Goal: Transaction & Acquisition: Purchase product/service

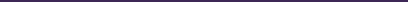
select select
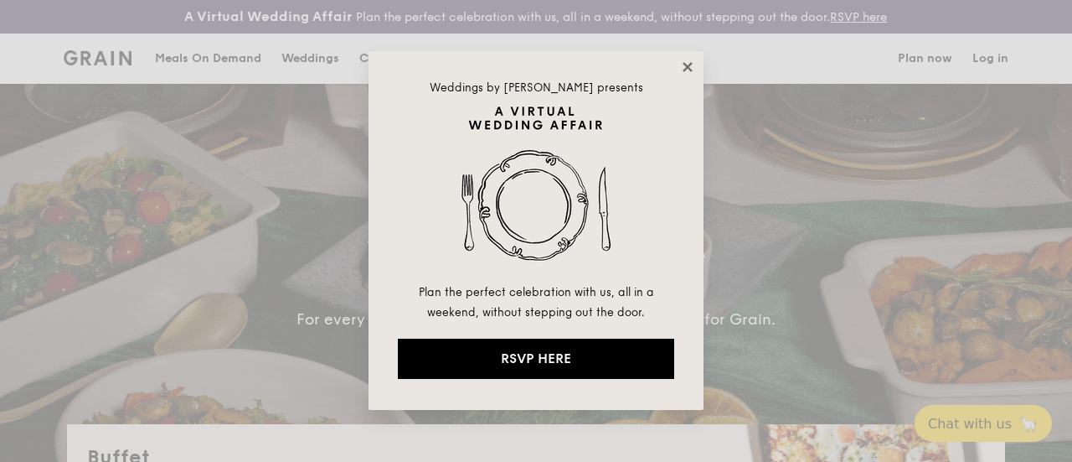
click at [407, 1] on icon at bounding box center [687, 66] width 9 height 9
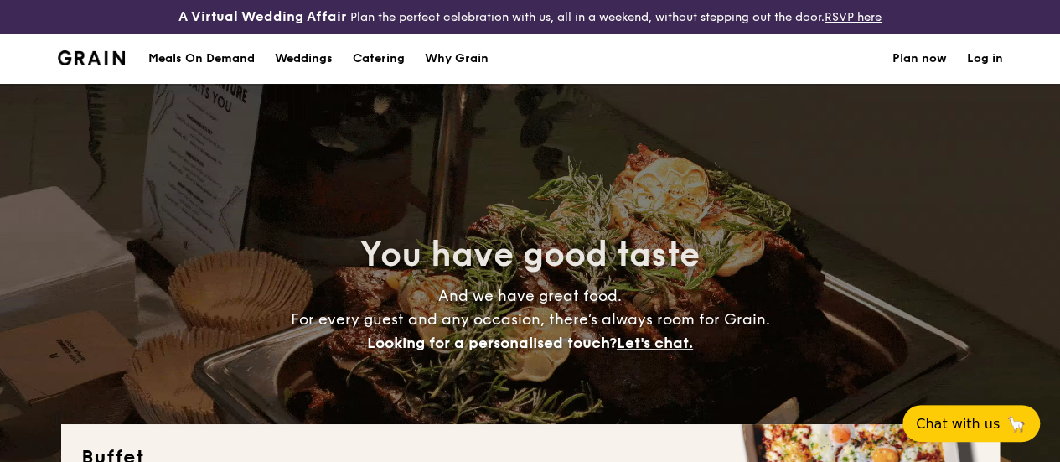
scroll to position [335, 0]
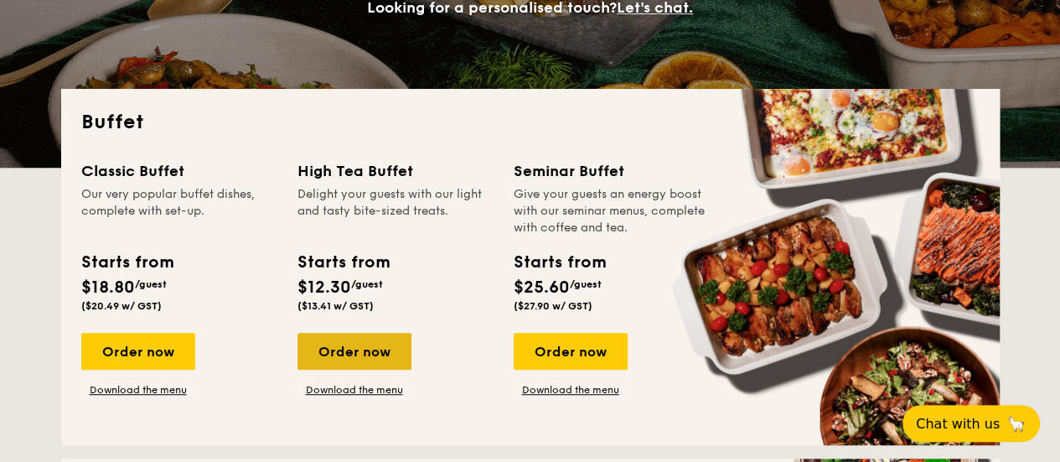
click at [357, 1] on div "Order now" at bounding box center [354, 351] width 114 height 37
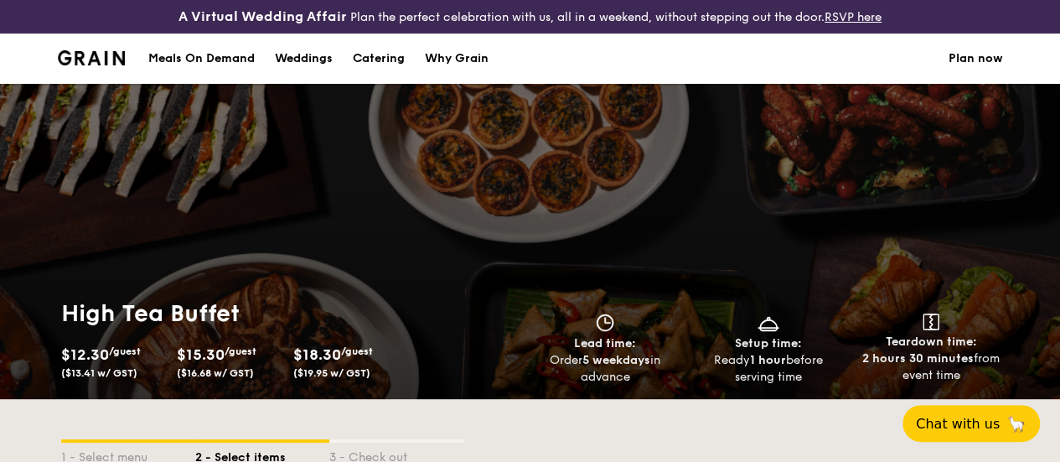
scroll to position [335, 0]
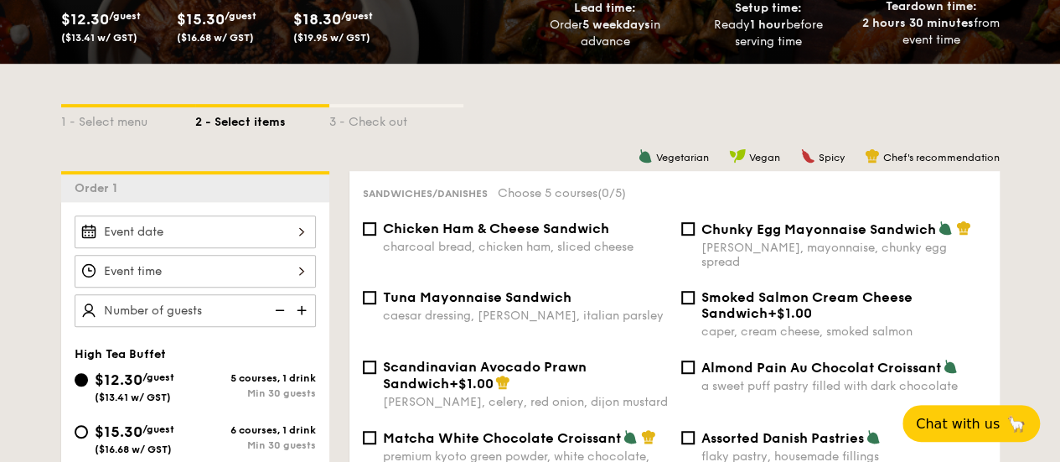
click at [176, 1] on div at bounding box center [195, 231] width 241 height 33
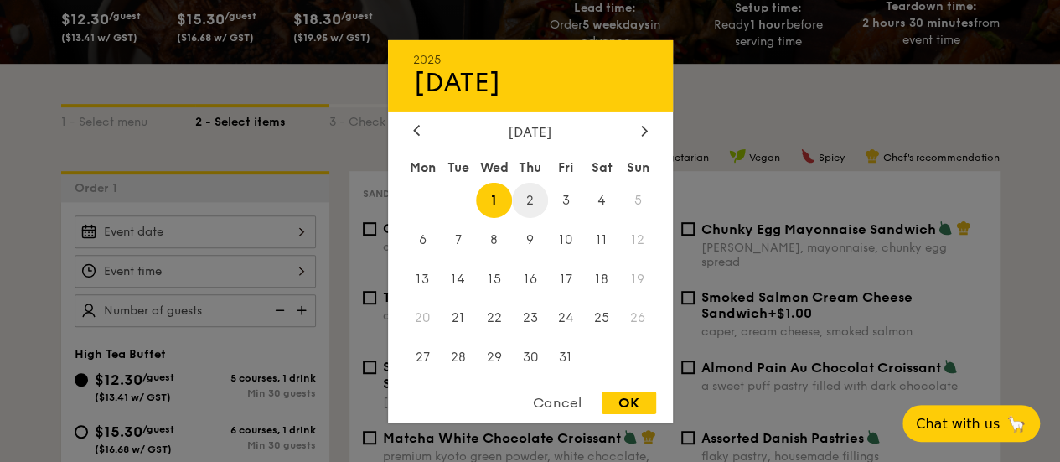
click at [407, 1] on span "2" at bounding box center [530, 200] width 36 height 36
click at [407, 1] on div "OK" at bounding box center [628, 402] width 54 height 23
type input "[DATE]"
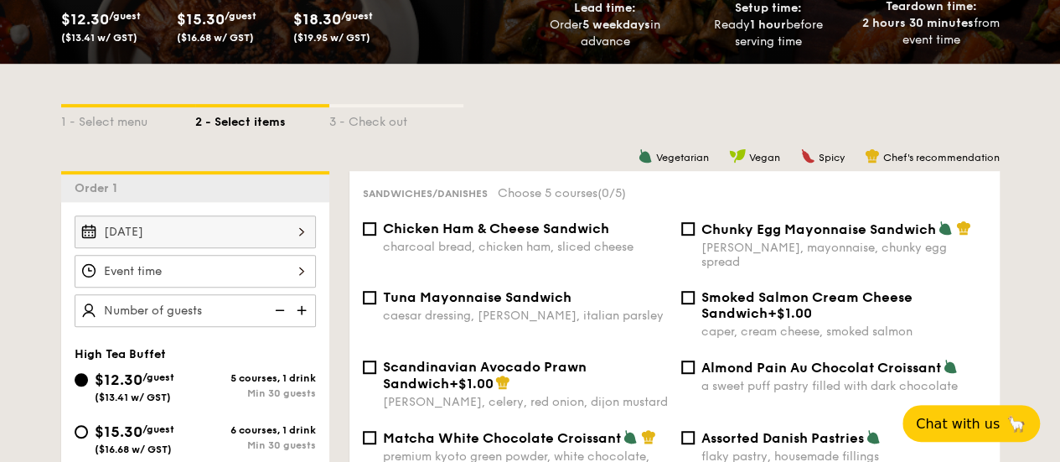
click at [256, 1] on div "12 1 2 3 4 5 6 7 8 9 10 11 00 15 30 45 am pm Cancel OK" at bounding box center [195, 271] width 241 height 33
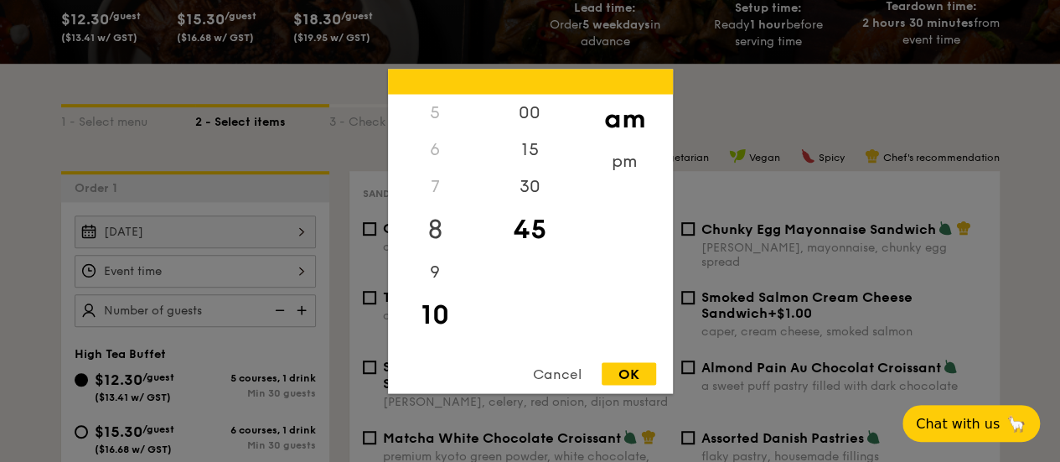
click at [407, 1] on div "8" at bounding box center [435, 228] width 95 height 49
click at [407, 1] on div "9" at bounding box center [435, 277] width 95 height 49
click at [407, 1] on div "00" at bounding box center [530, 118] width 95 height 49
click at [407, 1] on div "OK" at bounding box center [628, 373] width 54 height 23
type input "9:00AM"
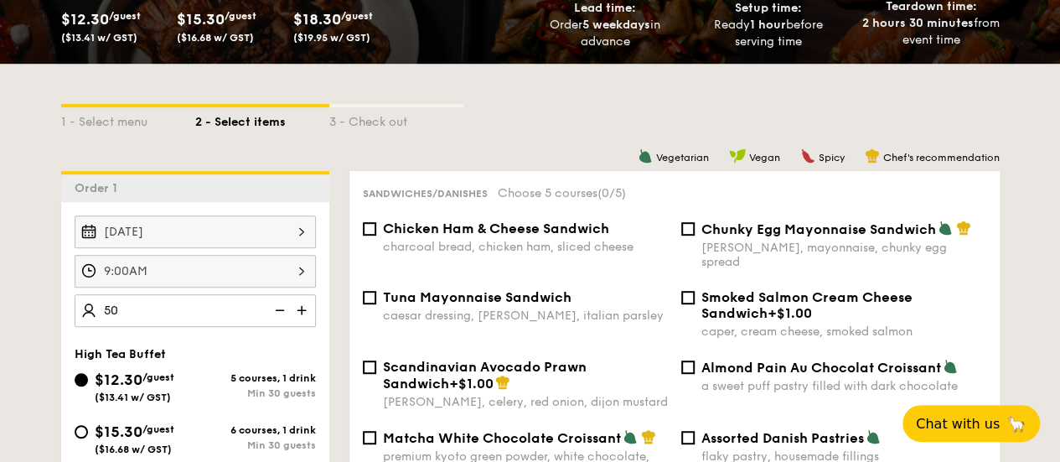
type input "50 guests"
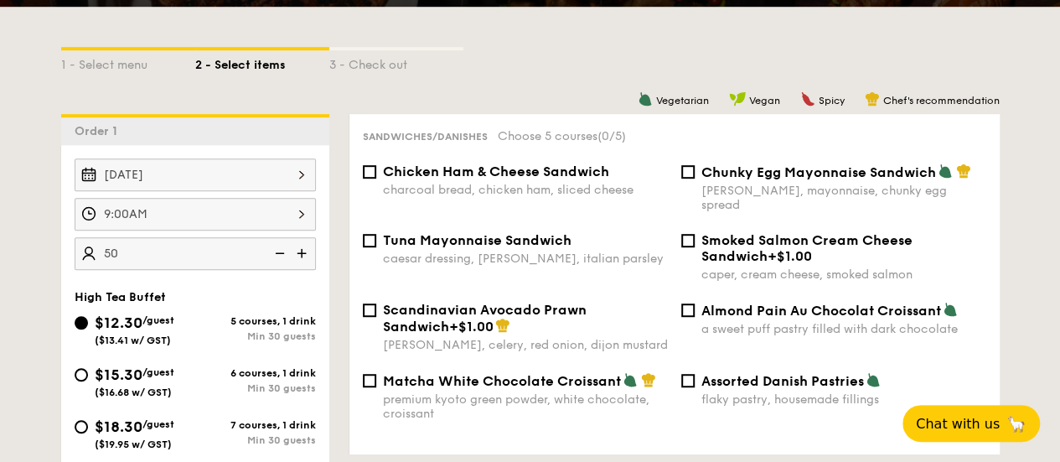
scroll to position [419, 0]
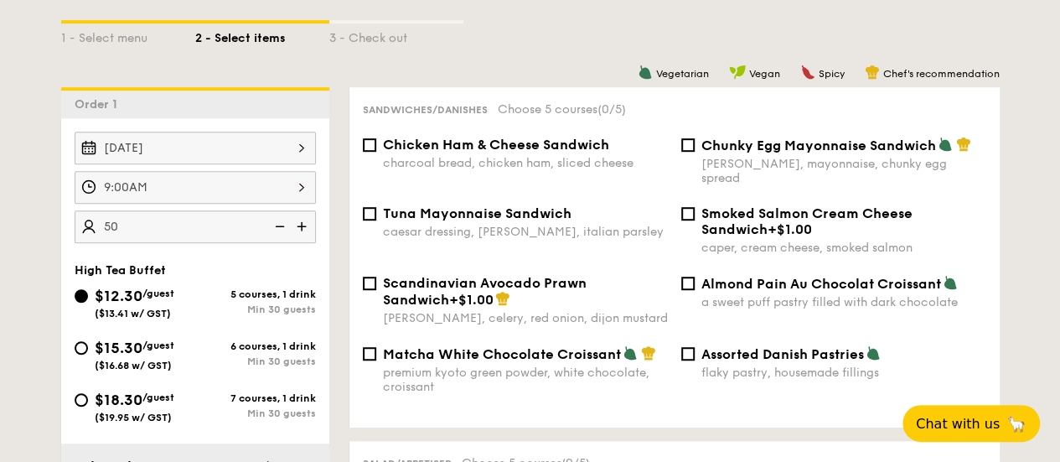
click at [407, 1] on span "Chicken Ham & Cheese Sandwich" at bounding box center [496, 145] width 226 height 16
click at [376, 1] on input "Chicken Ham & Cheese Sandwich charcoal bread, chicken ham, sliced cheese" at bounding box center [369, 144] width 13 height 13
checkbox input "true"
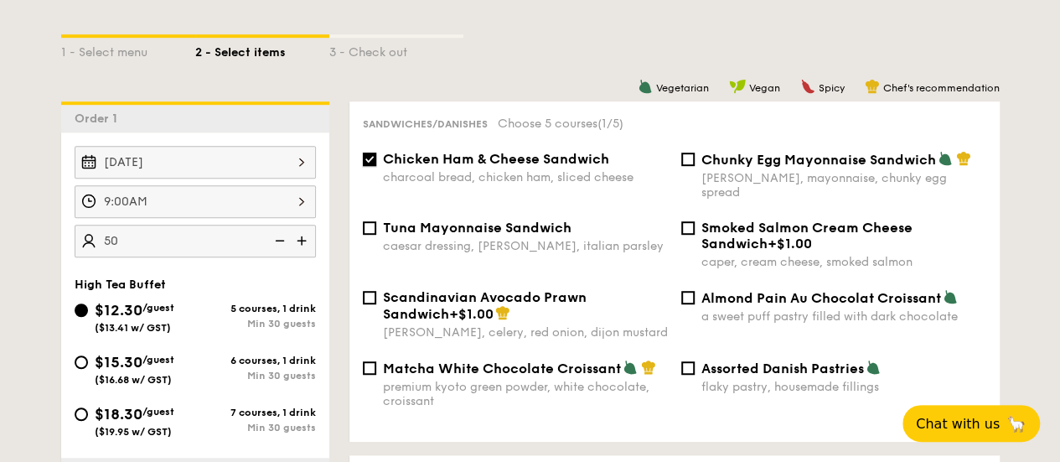
scroll to position [503, 0]
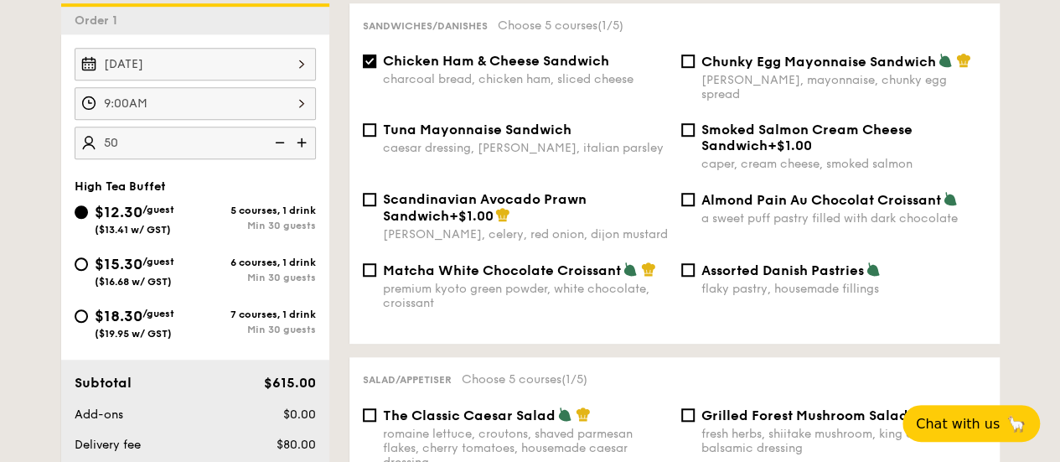
click at [407, 1] on div "Assorted Danish Pastries flaky pastry, housemade fillings" at bounding box center [843, 278] width 285 height 34
click at [407, 1] on input "Assorted Danish Pastries flaky pastry, housemade fillings" at bounding box center [687, 269] width 13 height 13
checkbox input "true"
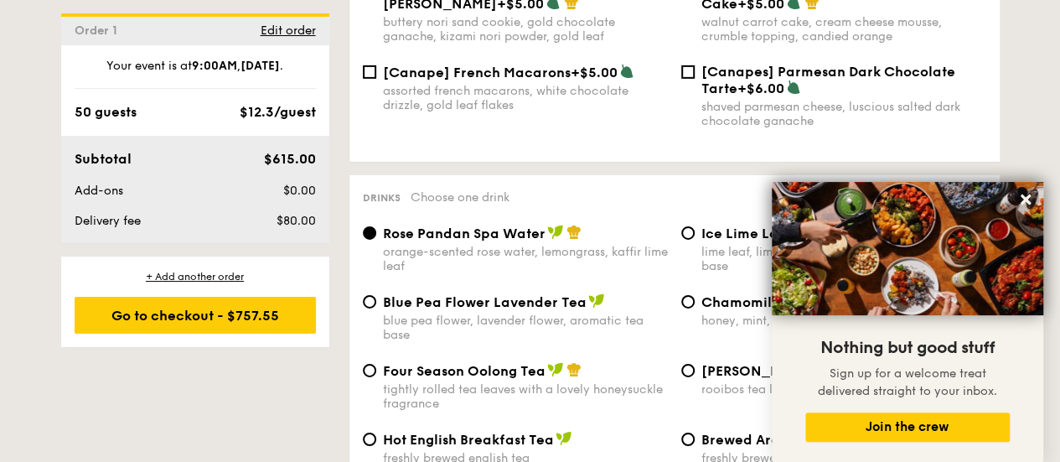
scroll to position [2429, 0]
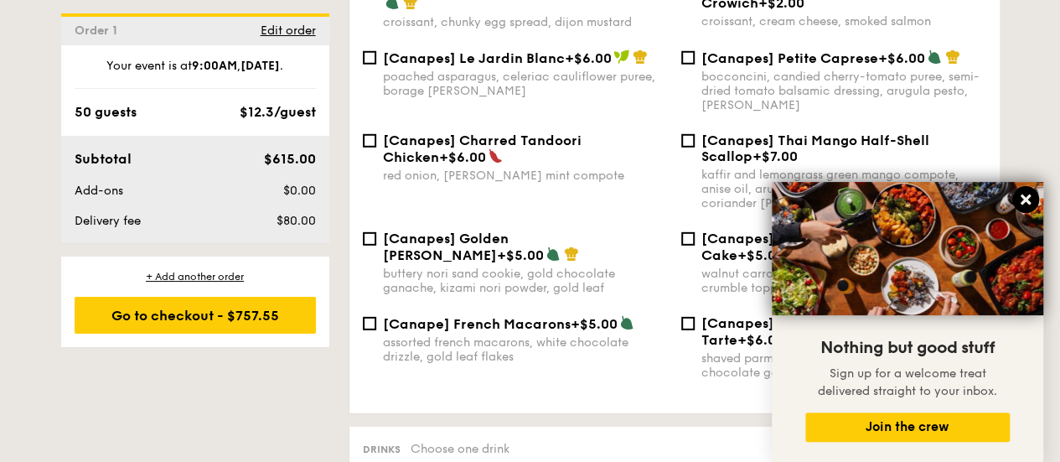
click at [407, 1] on icon at bounding box center [1025, 199] width 10 height 10
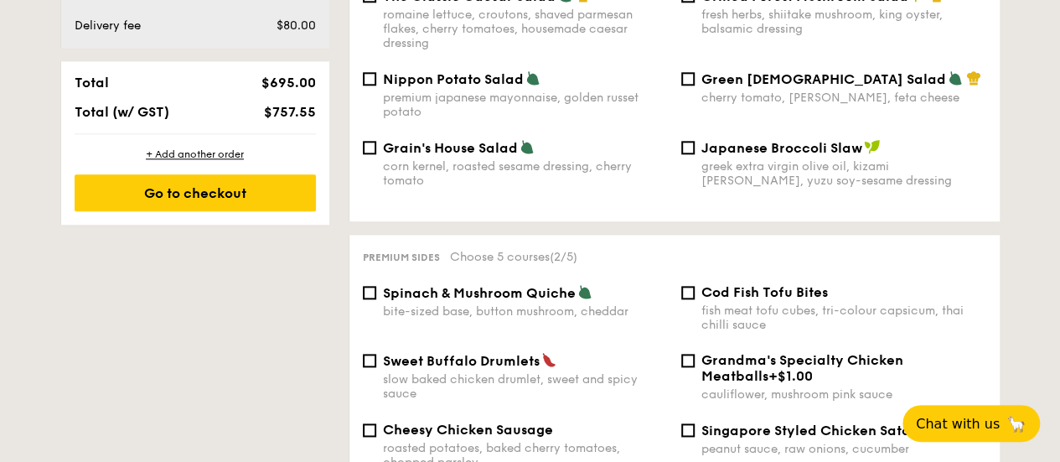
scroll to position [1005, 0]
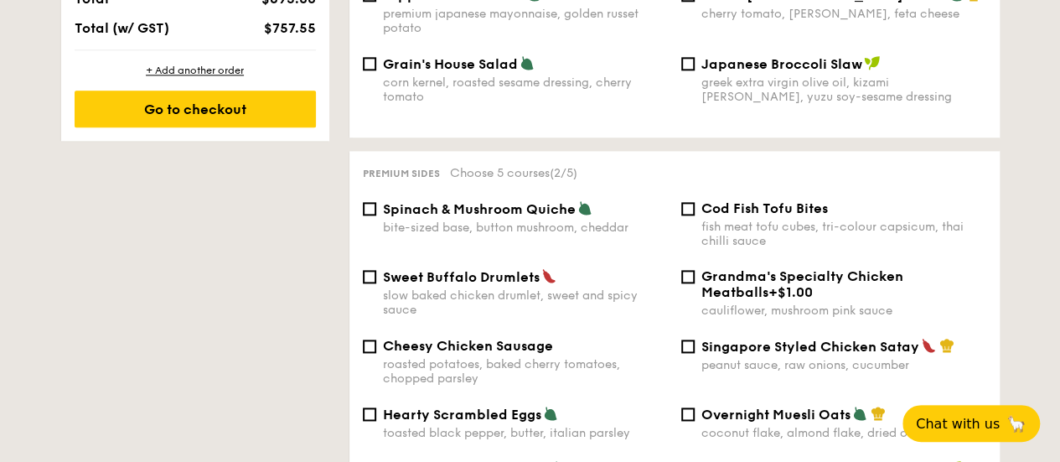
click at [407, 1] on span "Hearty Scrambled Eggs" at bounding box center [462, 414] width 158 height 16
click at [376, 1] on input "Hearty Scrambled Eggs toasted black pepper, butter, italian parsley" at bounding box center [369, 413] width 13 height 13
checkbox input "true"
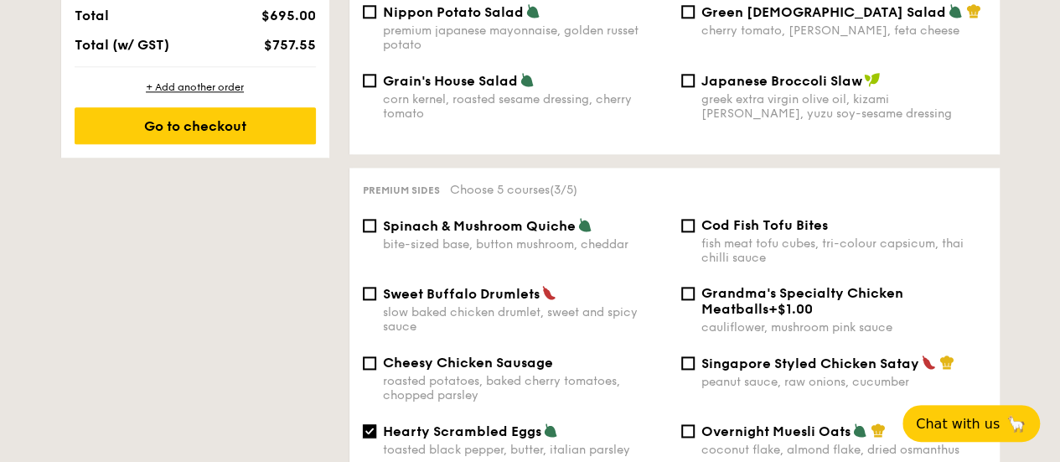
scroll to position [1089, 0]
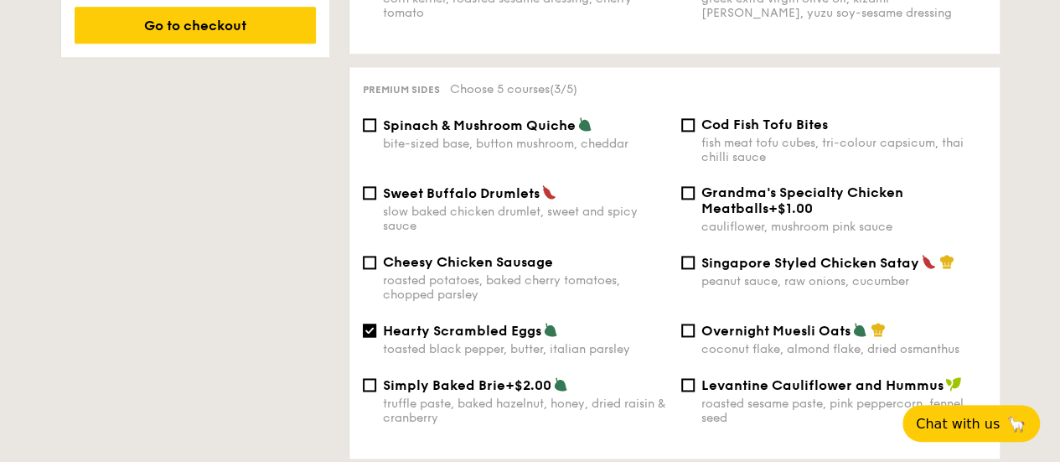
click at [407, 1] on div "peanut sauce, raw onions, cucumber" at bounding box center [843, 281] width 285 height 14
click at [407, 1] on input "Singapore Styled Chicken Satay peanut sauce, raw onions, cucumber" at bounding box center [687, 262] width 13 height 13
checkbox input "true"
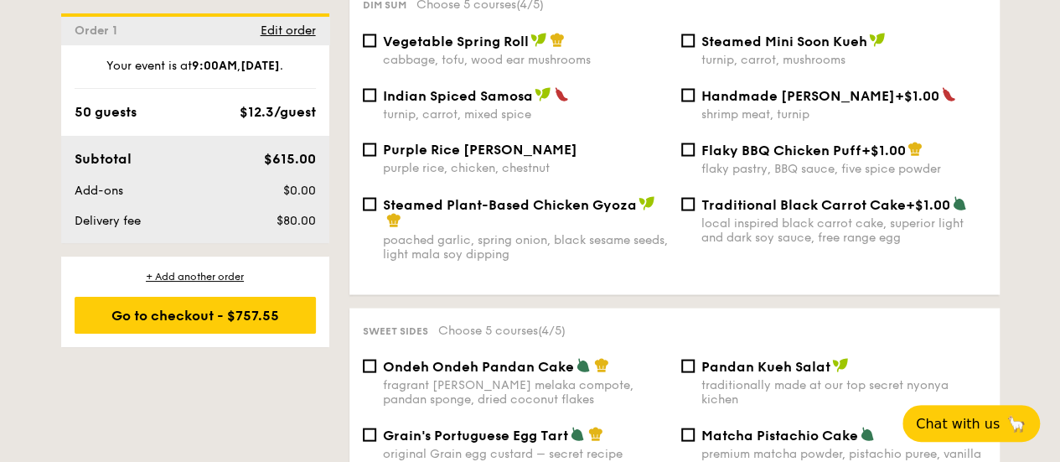
scroll to position [1508, 0]
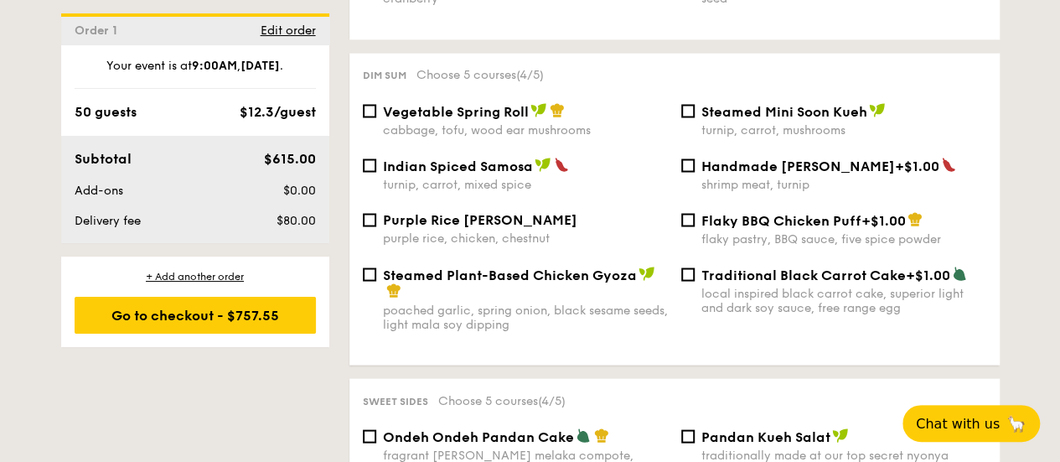
click at [407, 1] on span "Indian Spiced Samosa" at bounding box center [458, 165] width 150 height 16
click at [376, 1] on input "Indian Spiced Samosa turnip, carrot, mixed spice" at bounding box center [369, 164] width 13 height 13
checkbox input "true"
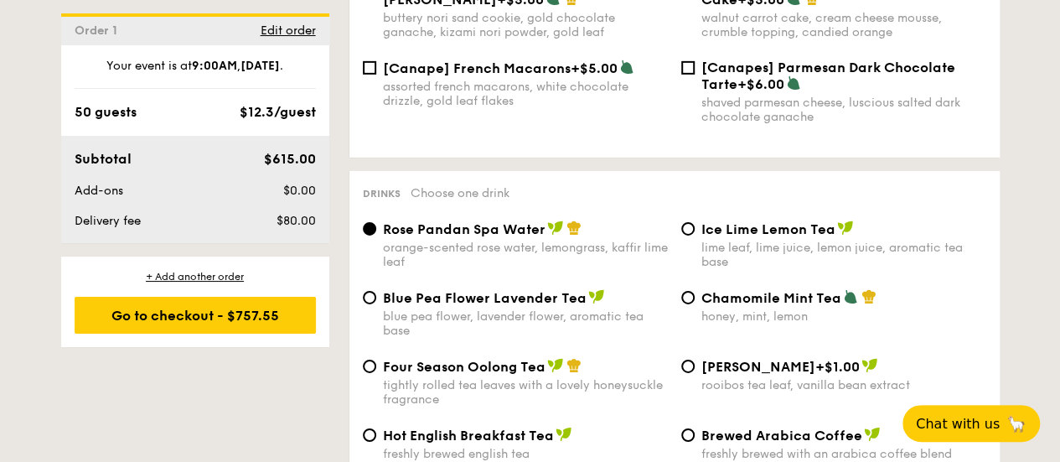
scroll to position [2848, 0]
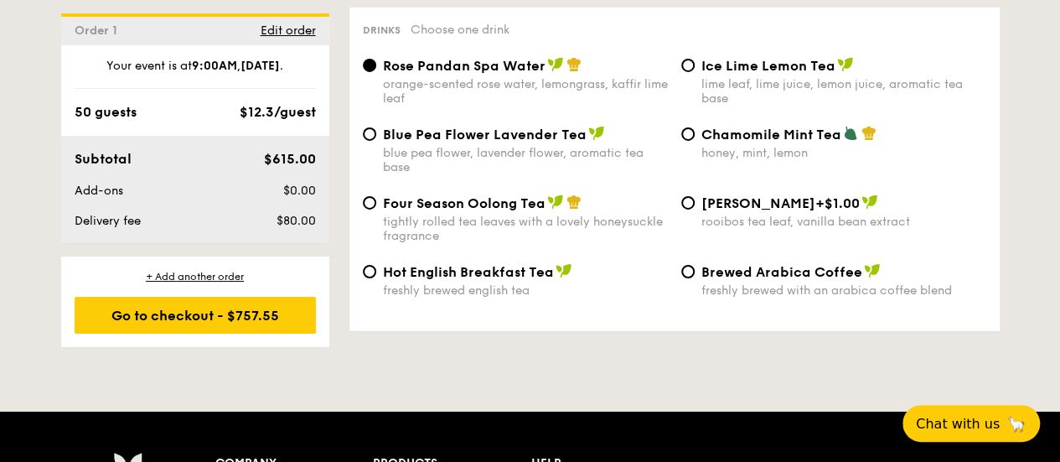
click at [407, 1] on span "Ice Lime Lemon Tea" at bounding box center [768, 66] width 134 height 16
click at [407, 1] on input "Ice Lime Lemon Tea lime leaf, lime juice, lemon juice, aromatic tea base" at bounding box center [687, 65] width 13 height 13
radio input "true"
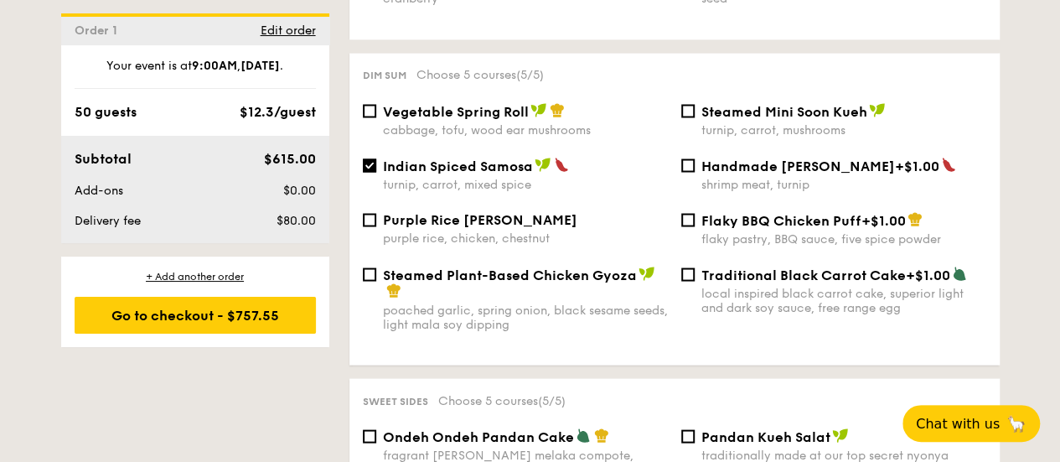
scroll to position [1843, 0]
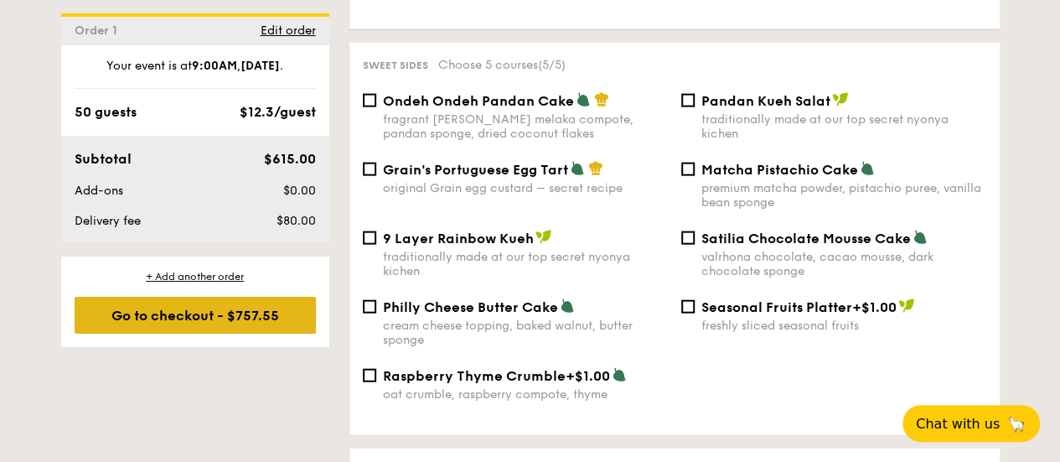
click at [268, 1] on div "Go to checkout - $757.55" at bounding box center [195, 315] width 241 height 37
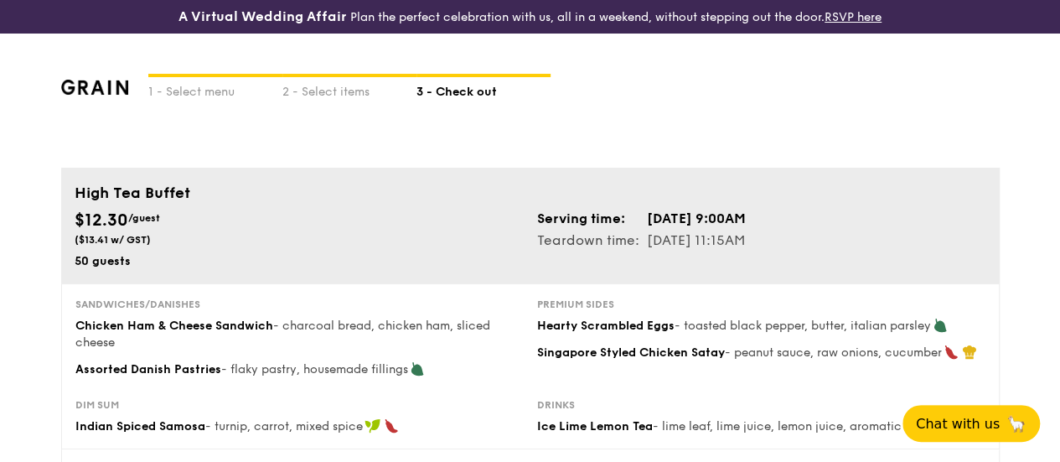
click at [407, 1] on div "50 guests" at bounding box center [299, 261] width 449 height 17
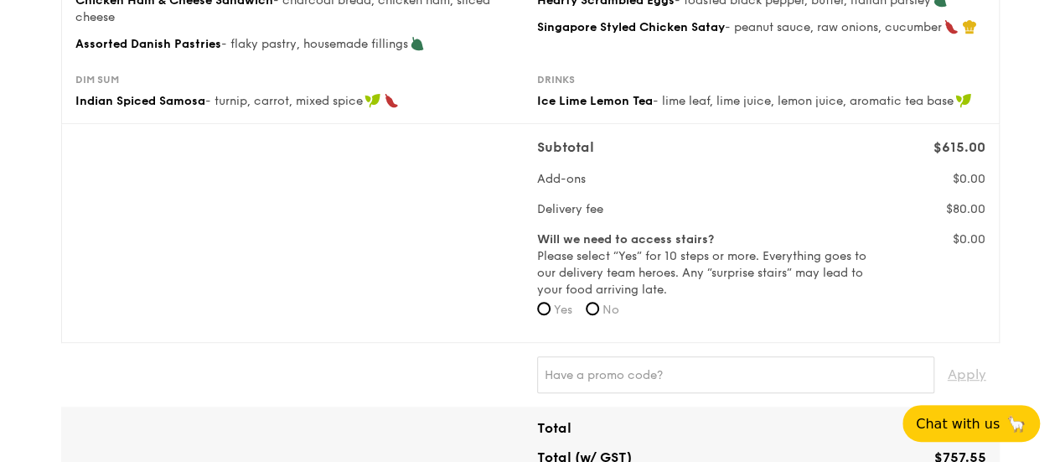
scroll to position [419, 0]
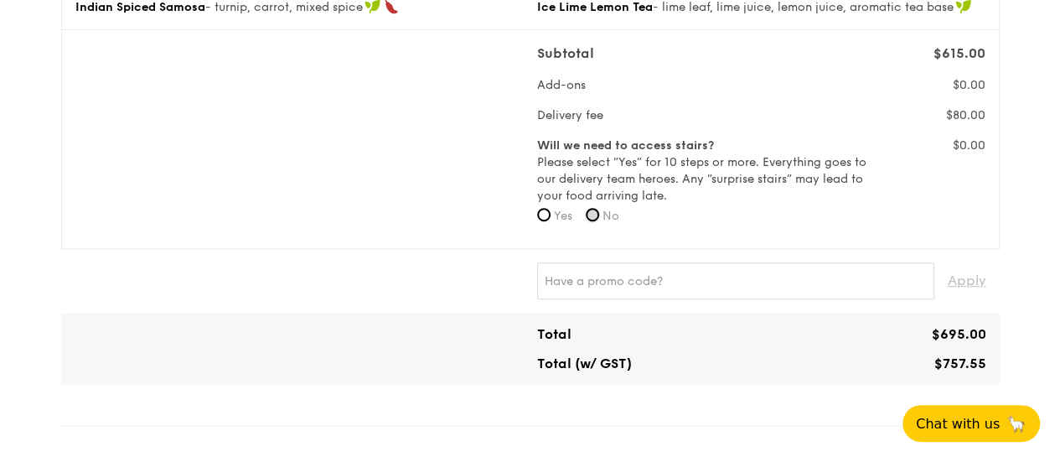
click at [407, 1] on input "No" at bounding box center [592, 214] width 13 height 13
radio input "true"
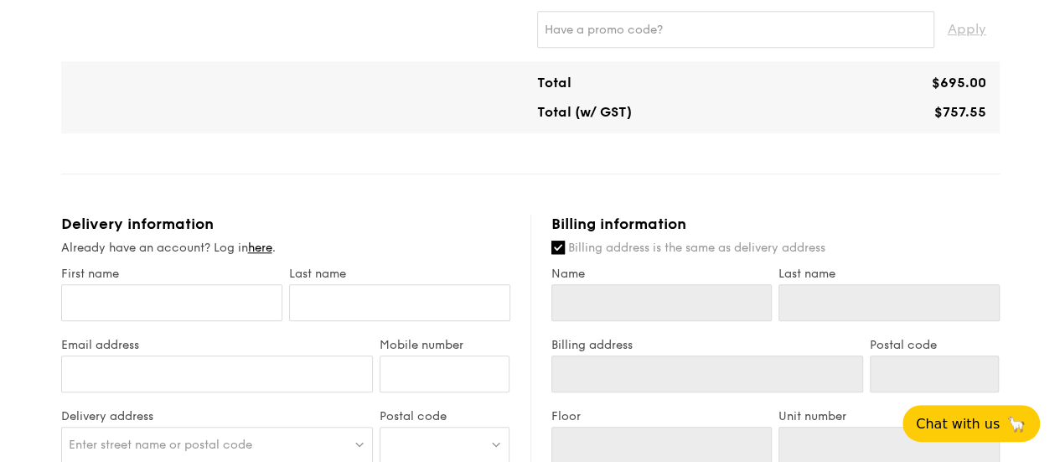
scroll to position [838, 0]
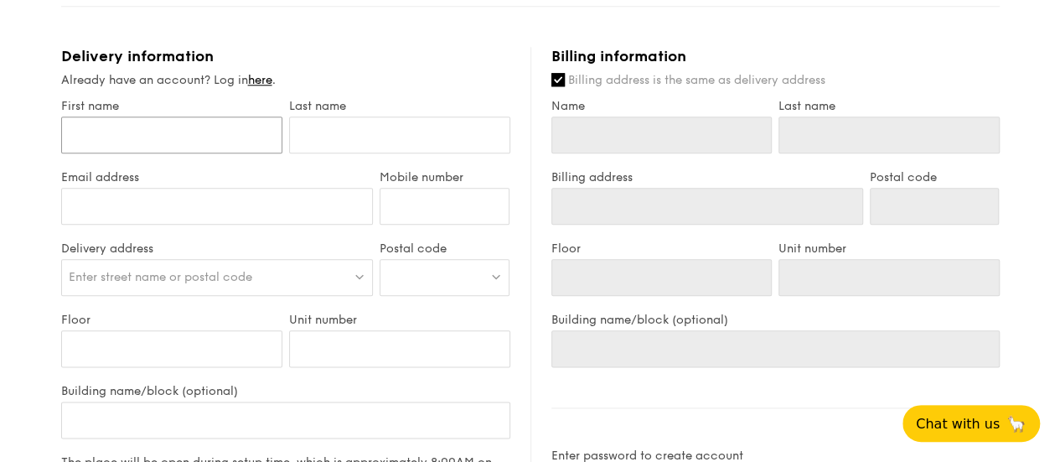
click at [161, 1] on input "First name" at bounding box center [171, 134] width 221 height 37
click at [129, 1] on span "Enter street name or postal code" at bounding box center [160, 277] width 183 height 14
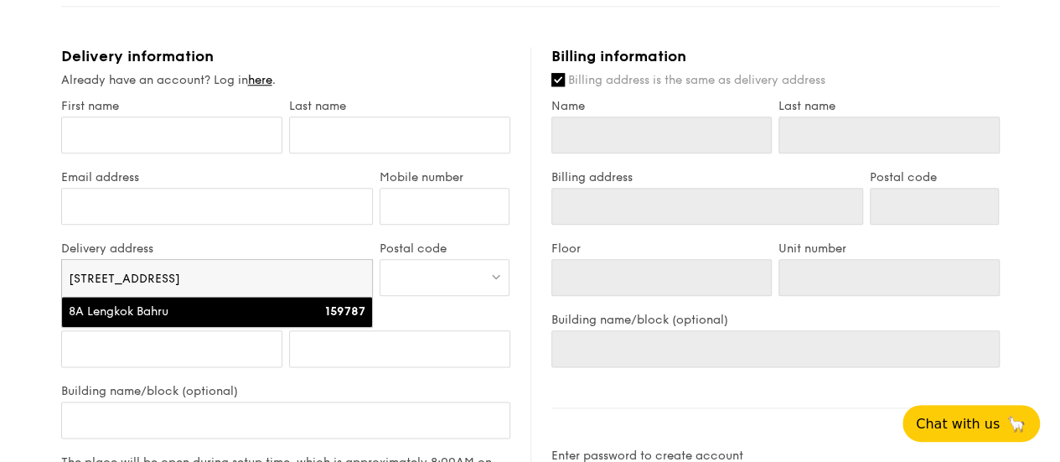
type input "[STREET_ADDRESS]"
click at [114, 1] on li "8A Lengkok Bahru 159787" at bounding box center [217, 312] width 311 height 30
type input "8A Lengkok Bahru"
type input "159787"
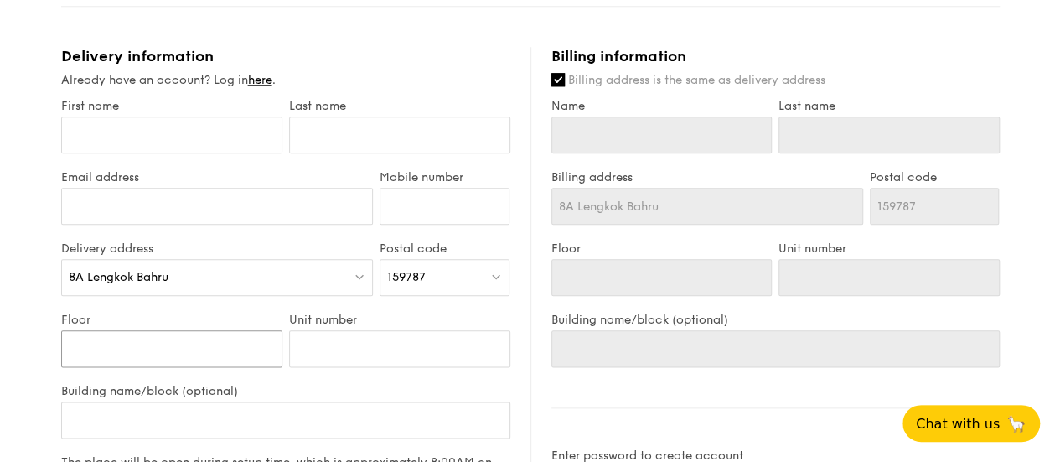
click at [127, 1] on input "Floor" at bounding box center [171, 348] width 221 height 37
click at [112, 1] on input "Building name/block (optional)" at bounding box center [285, 419] width 449 height 37
type input "P"
type input "Po"
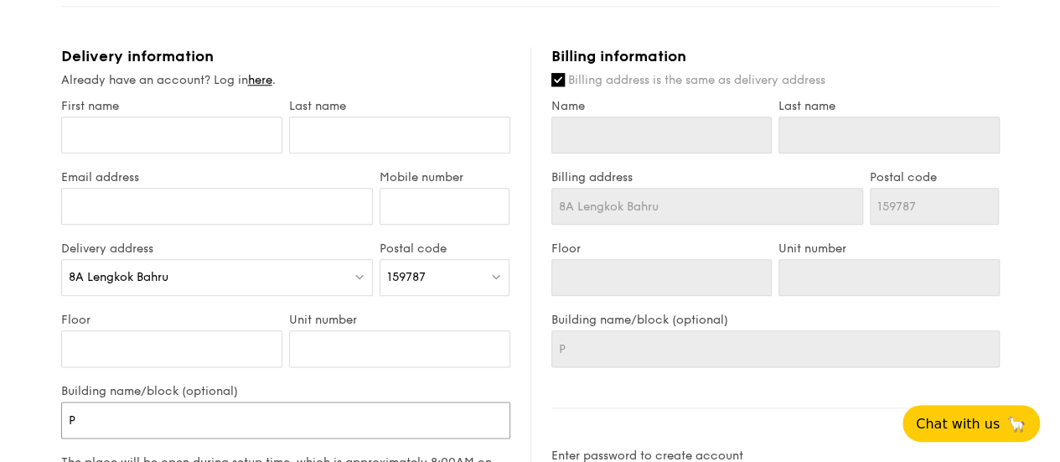
type input "Po"
type input "Pop"
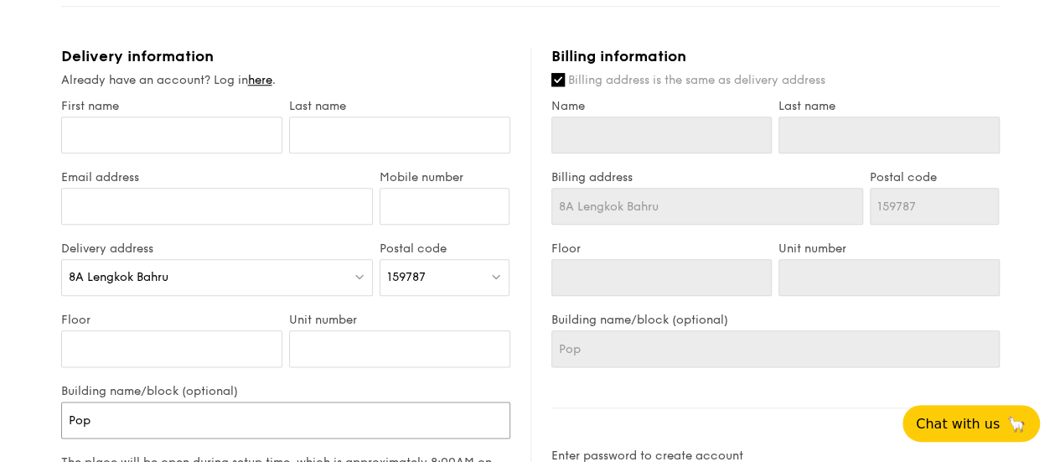
type input "Pop P"
type input "Pop Pa"
type input "Pop Pad"
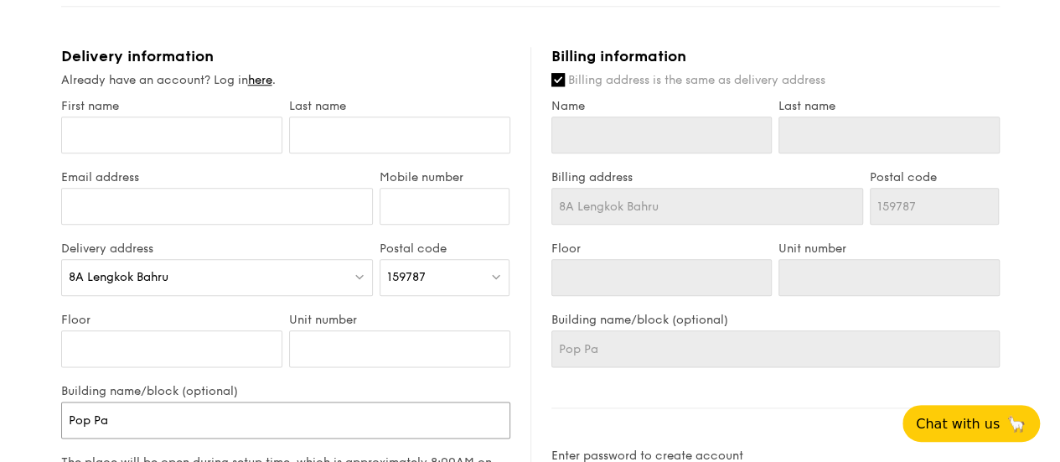
type input "Pop Pad"
type input "Pop Pade"
type input "Pop Padel"
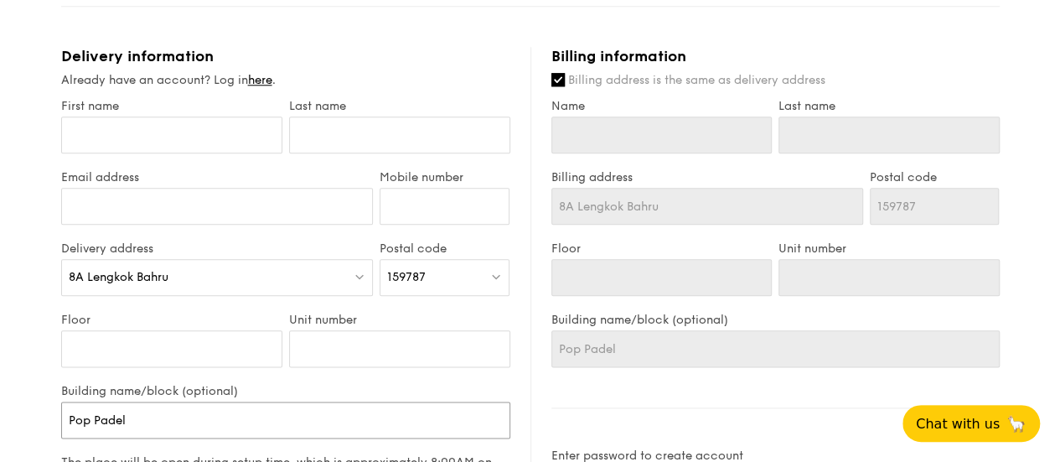
type input "Pop Padel"
click at [407, 1] on input "Mobile number" at bounding box center [444, 206] width 130 height 37
paste input "80245700"
type input "80245700"
click at [138, 1] on input "First name" at bounding box center [171, 134] width 221 height 37
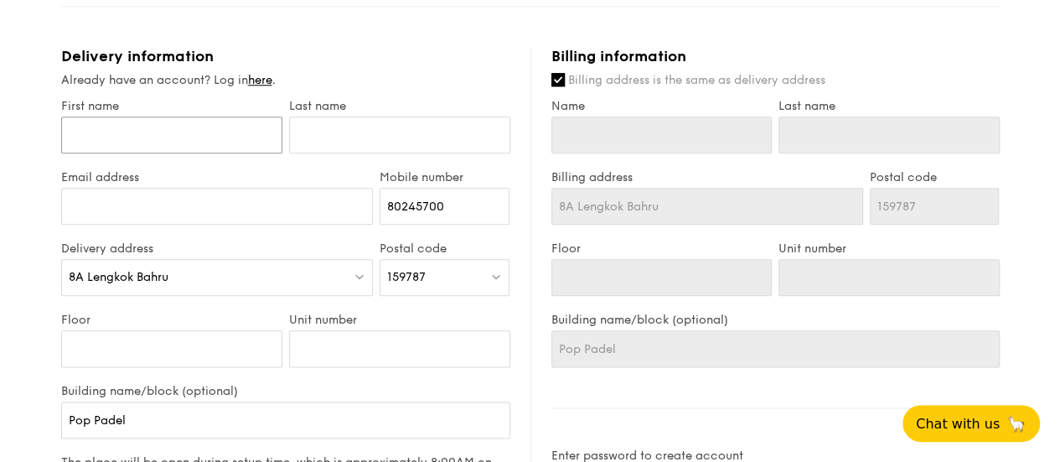
type input "K"
type input "KI"
type input "[PERSON_NAME]"
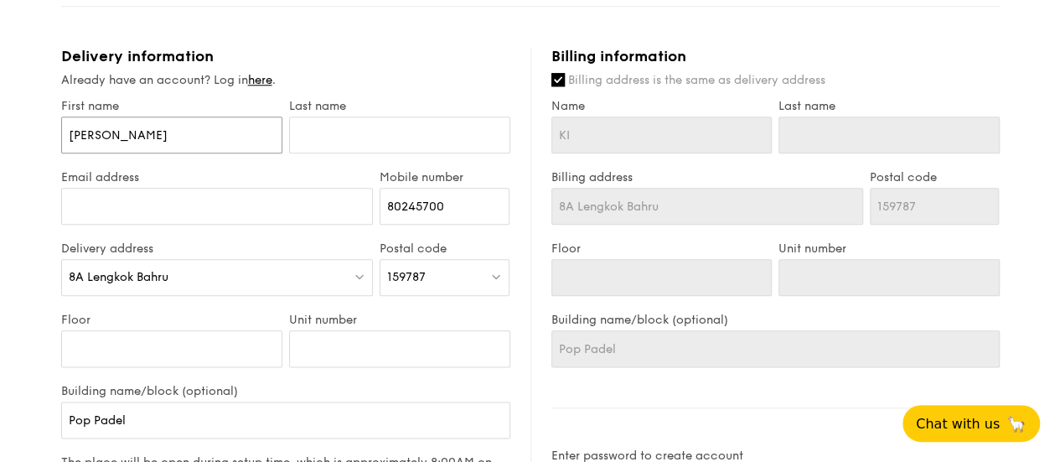
type input "[PERSON_NAME]"
type input "N"
click at [138, 1] on input "[PERSON_NAME]" at bounding box center [171, 134] width 221 height 37
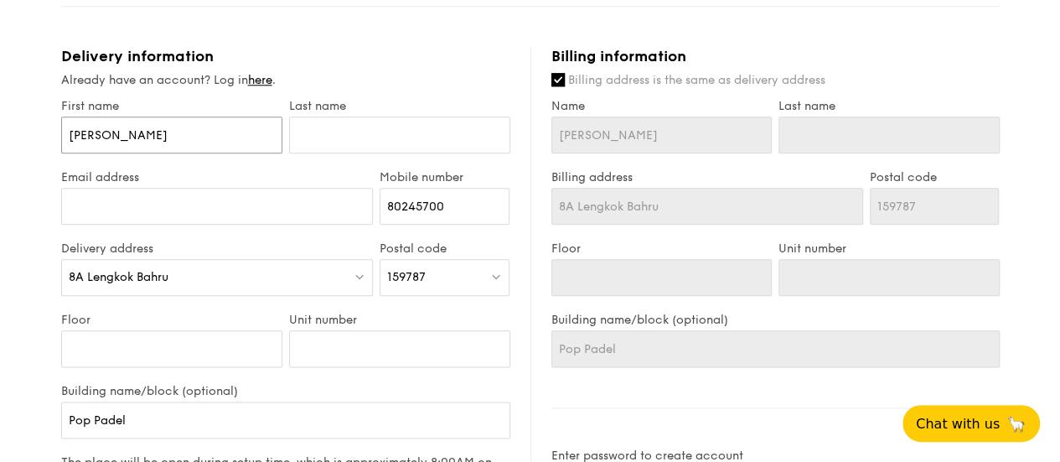
type input "KI"
type input "K"
type input "Ki"
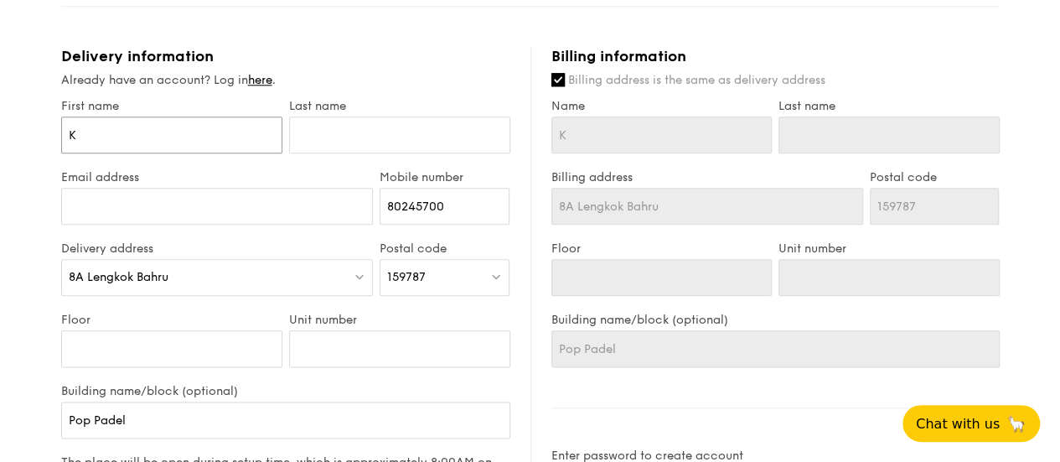
type input "Ki"
type input "[PERSON_NAME]"
drag, startPoint x: 203, startPoint y: 152, endPoint x: 0, endPoint y: 137, distance: 203.2
click at [0, 1] on div "1 - Select menu 2 - Select items 3 - Check out High Tea Buffet $12.30 /guest ($…" at bounding box center [530, 65] width 1060 height 1739
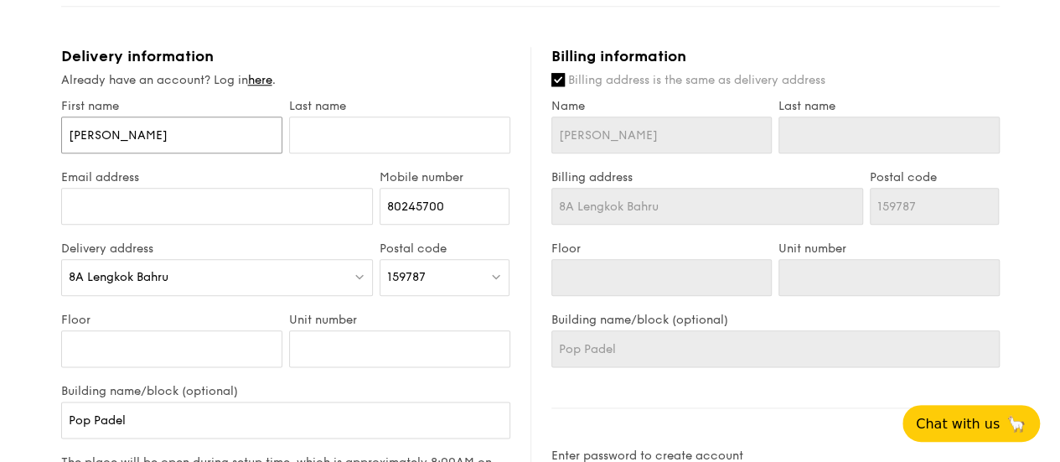
type input "C"
type input "Ch"
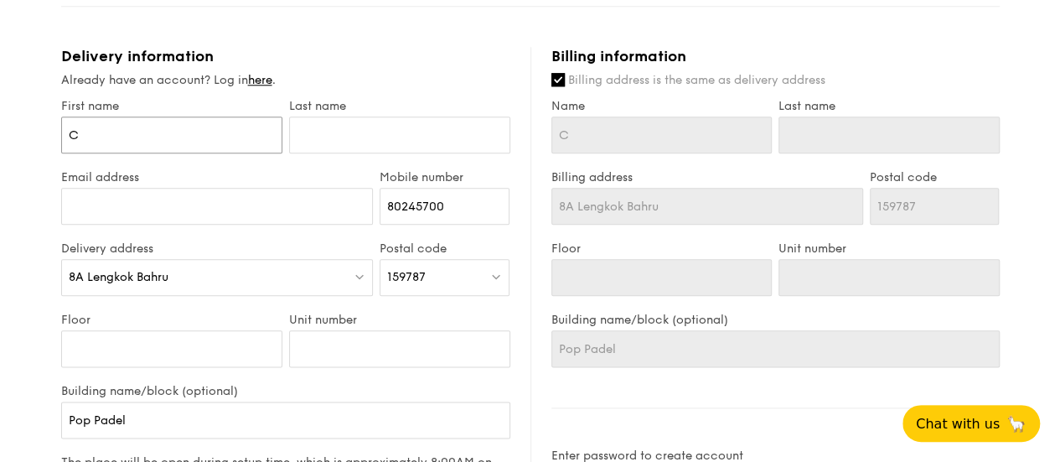
type input "Ch"
type input "Chr"
type input "Chri"
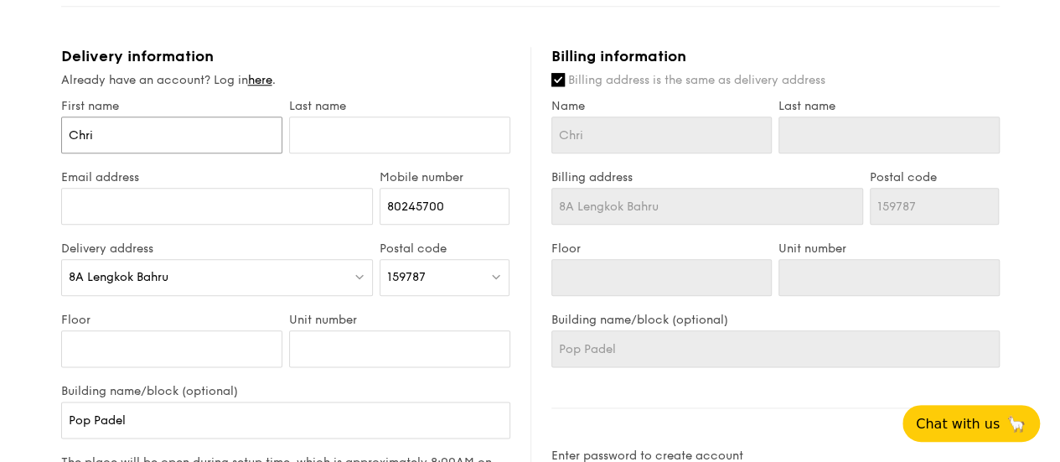
type input "[PERSON_NAME]"
type input "[DEMOGRAPHIC_DATA]"
type input "[PERSON_NAME]"
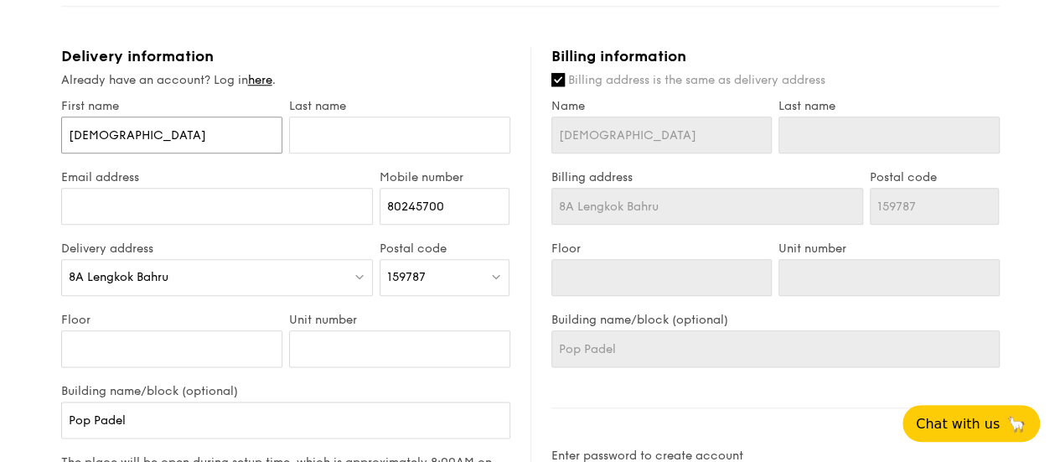
type input "[PERSON_NAME]"
type input "C"
type input "P"
type input "Po"
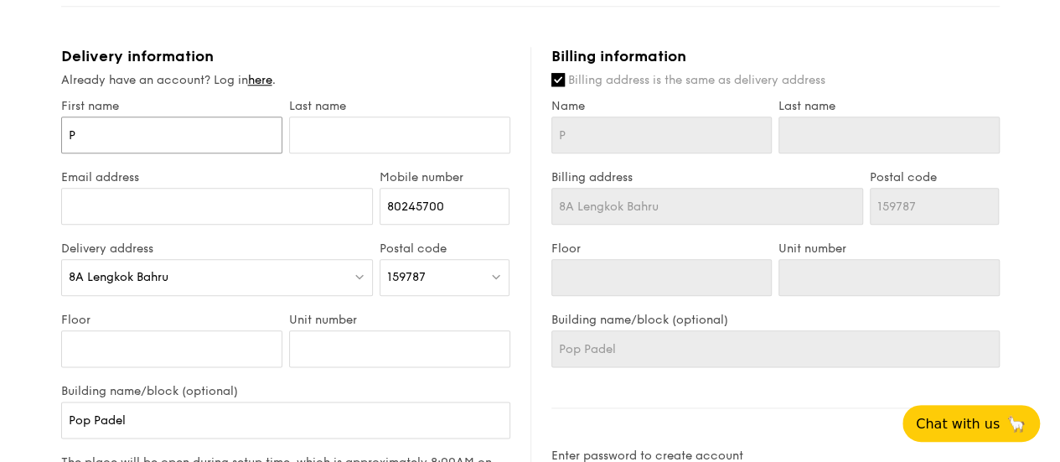
type input "Po"
type input "Pop"
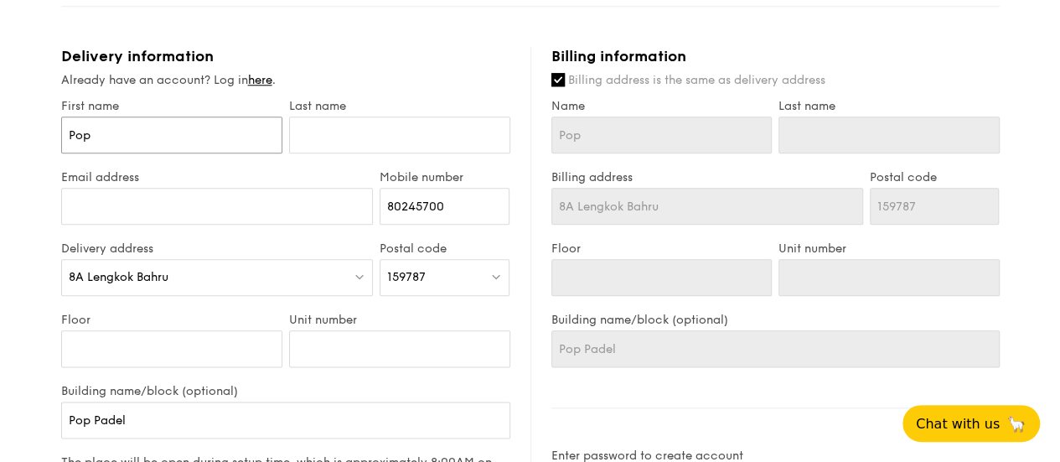
type input "Pop P"
type input "Pop Pa"
type input "Pop Pad"
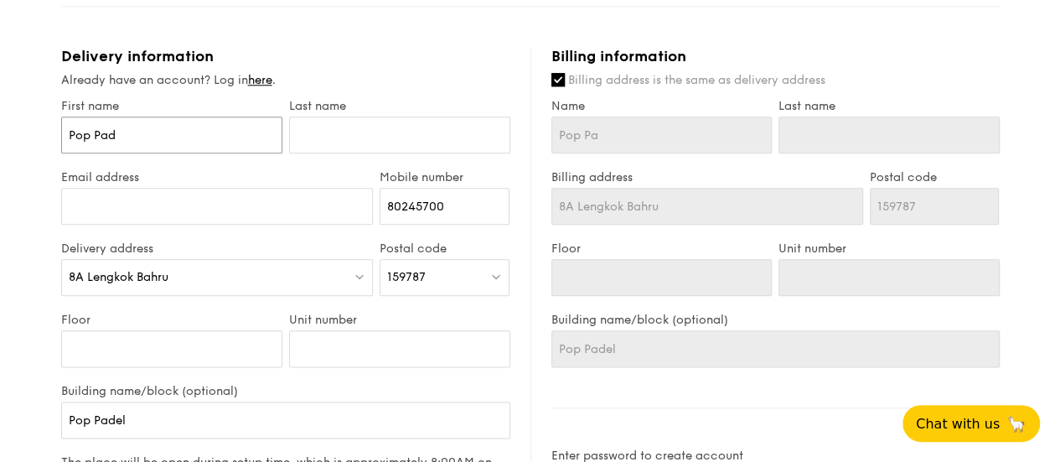
type input "Pop Pad"
type input "Pop Pade"
type input "Pop Padel"
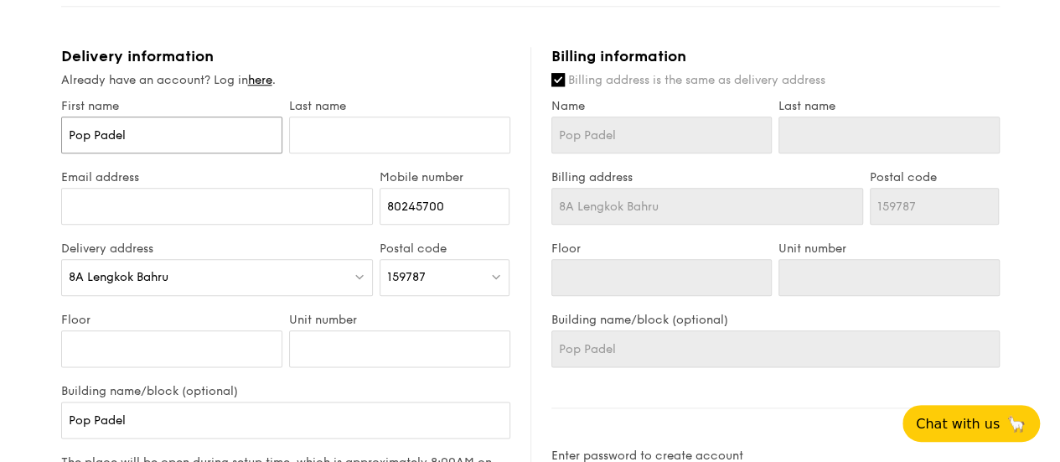
type input "Pop Padel"
click at [335, 1] on input "text" at bounding box center [399, 134] width 221 height 37
paste input "Pop Padel"
type input "Pop Padel"
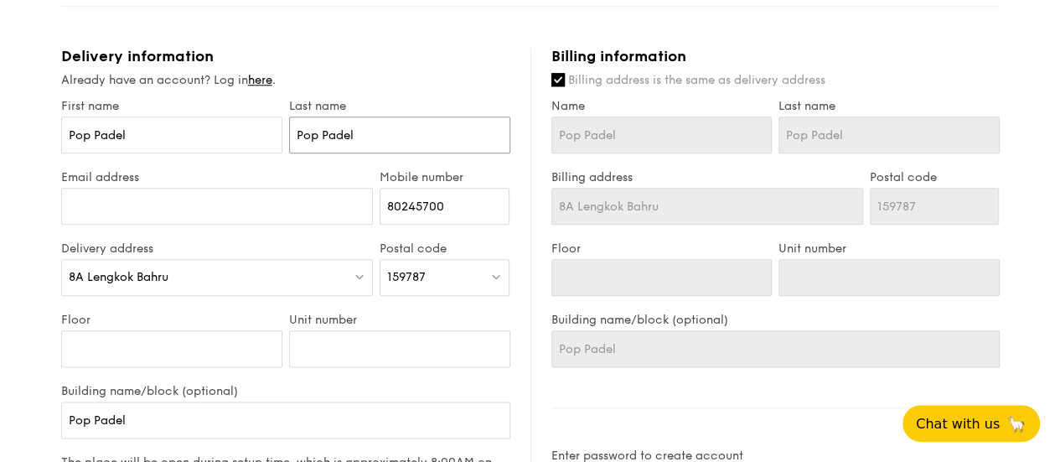
type input "Pop Padel"
click at [231, 1] on input "Email address" at bounding box center [217, 206] width 312 height 37
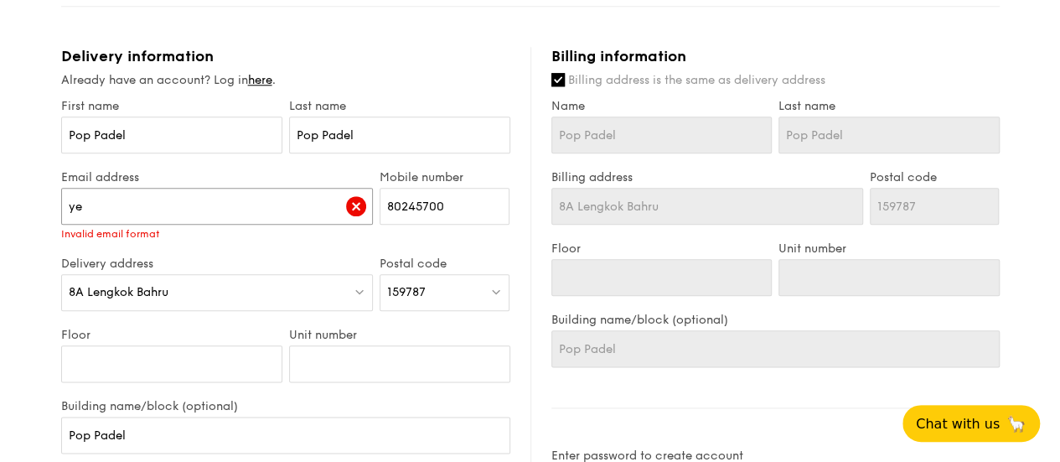
type input "y"
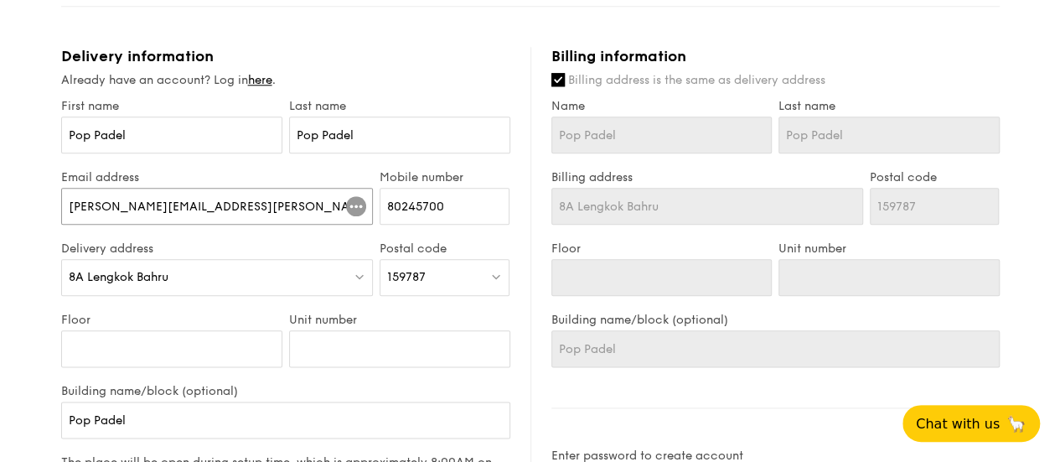
type input "[PERSON_NAME][EMAIL_ADDRESS][PERSON_NAME][PERSON_NAME][DOMAIN_NAME]"
click at [44, 1] on div "1 - Select menu 2 - Select items 3 - Check out High Tea Buffet $12.30 /guest ($…" at bounding box center [530, 65] width 1060 height 1739
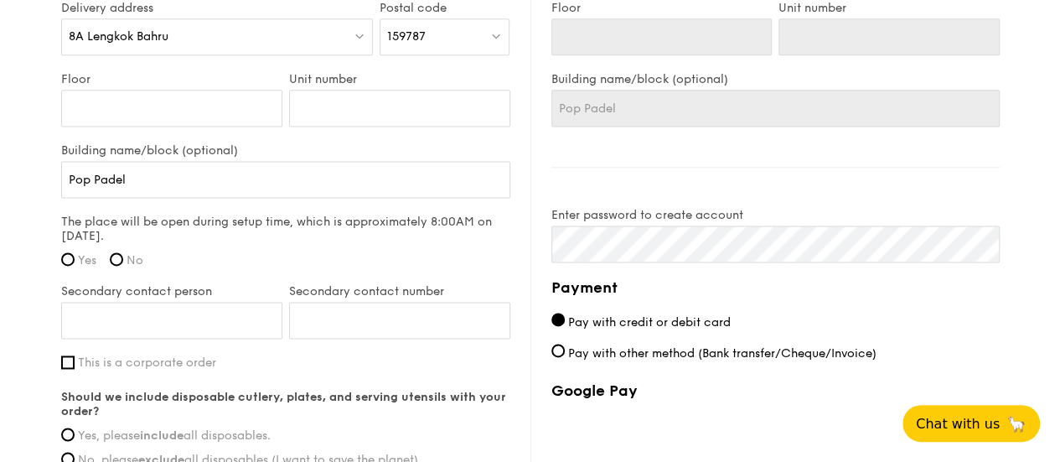
scroll to position [1173, 0]
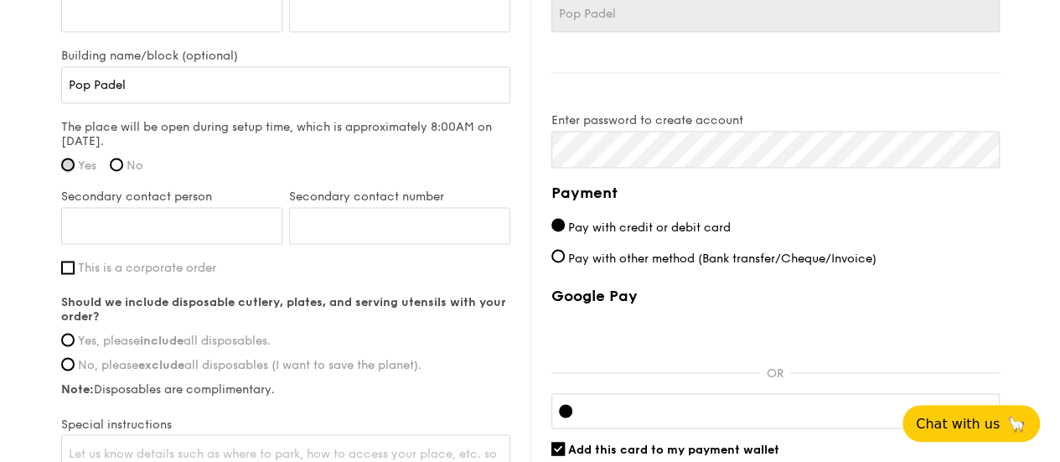
click at [65, 1] on input "Yes" at bounding box center [67, 163] width 13 height 13
radio input "true"
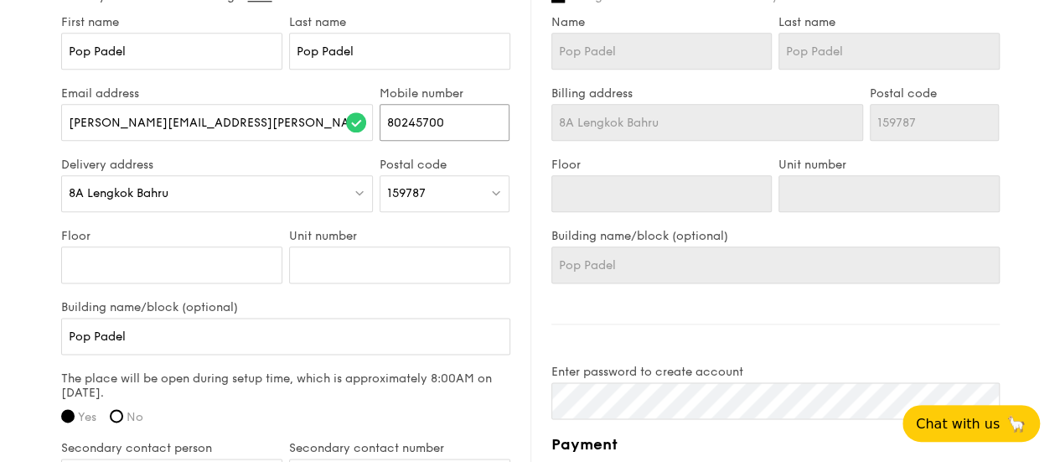
drag, startPoint x: 469, startPoint y: 138, endPoint x: 314, endPoint y: 110, distance: 157.6
click at [314, 1] on div "Email address [PERSON_NAME][EMAIL_ADDRESS][PERSON_NAME][PERSON_NAME][DOMAIN_NAM…" at bounding box center [286, 121] width 456 height 71
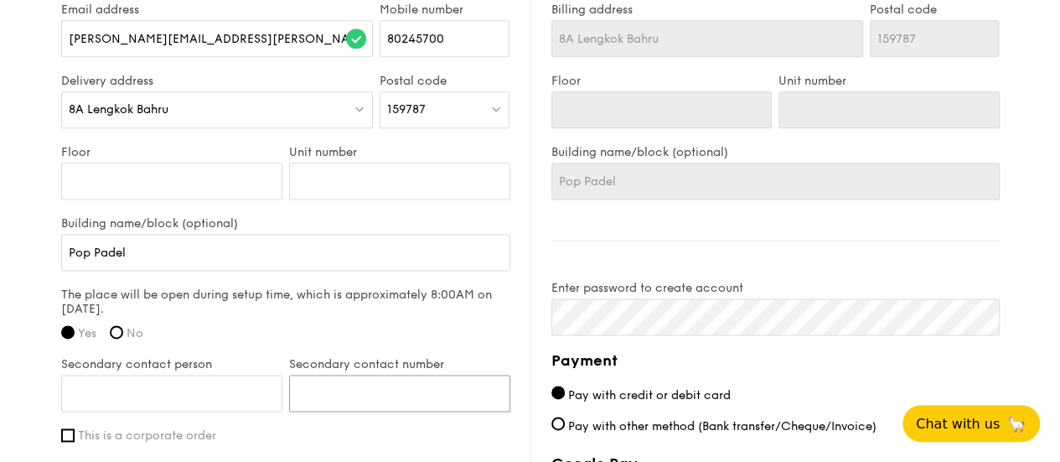
click at [352, 1] on input "Secondary contact number" at bounding box center [399, 392] width 221 height 37
type input "90112403"
click at [241, 1] on label "Secondary contact person" at bounding box center [171, 364] width 221 height 14
click at [241, 1] on input "Secondary contact person" at bounding box center [171, 392] width 221 height 37
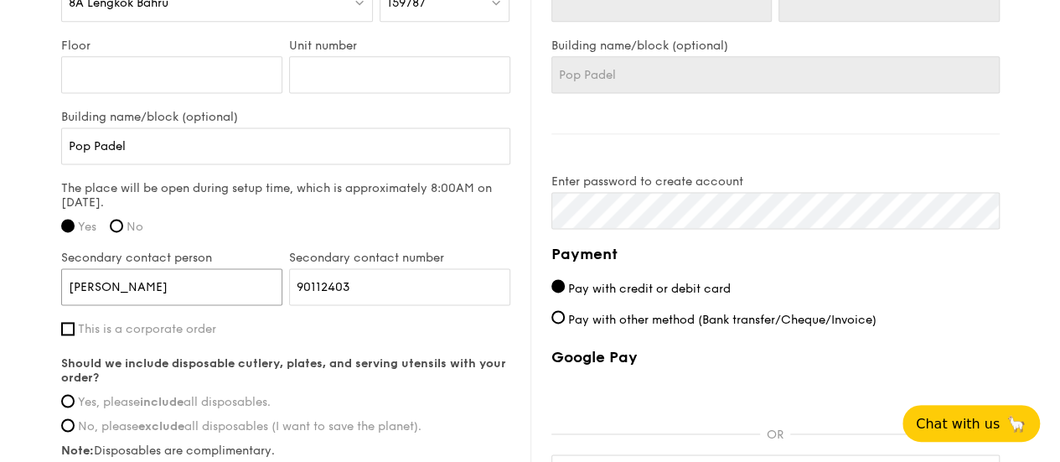
scroll to position [1173, 0]
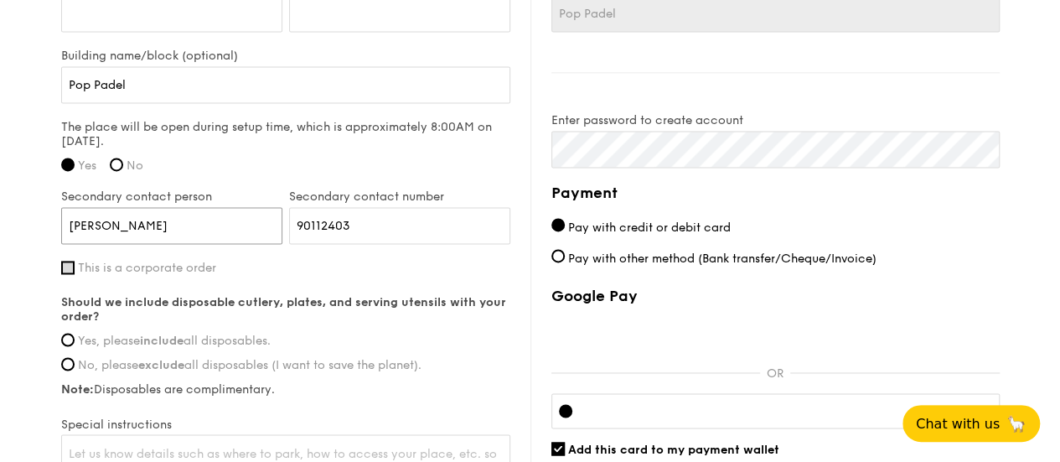
type input "[PERSON_NAME]"
click at [64, 1] on input "This is a corporate order" at bounding box center [67, 267] width 13 height 13
checkbox input "true"
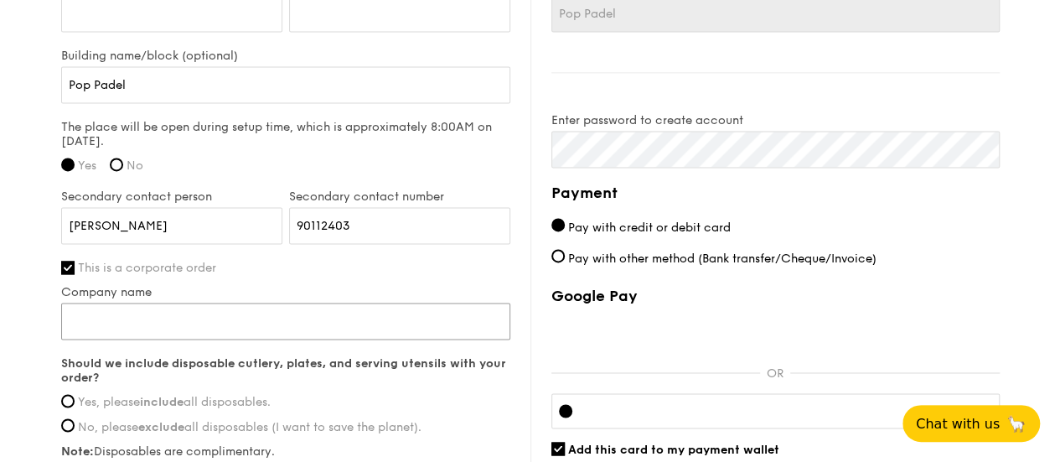
click at [130, 1] on input "Company name" at bounding box center [285, 320] width 449 height 37
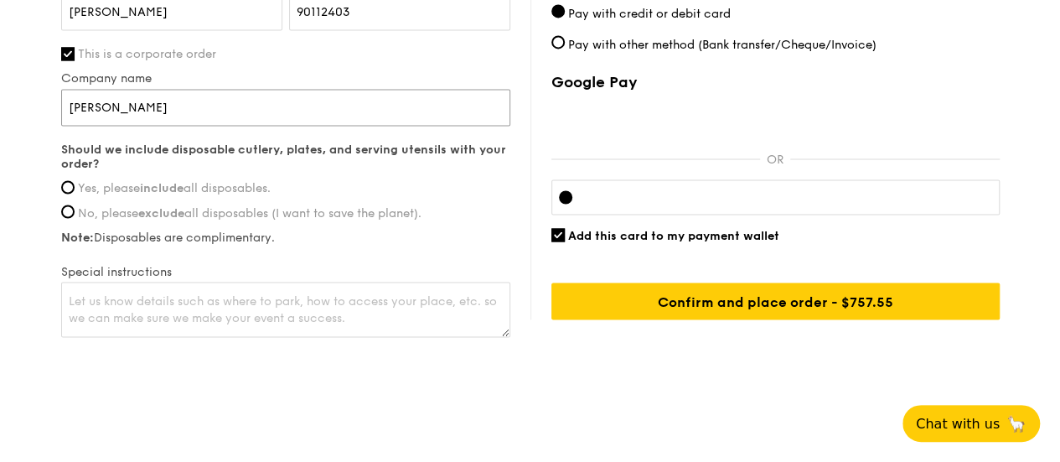
scroll to position [1407, 0]
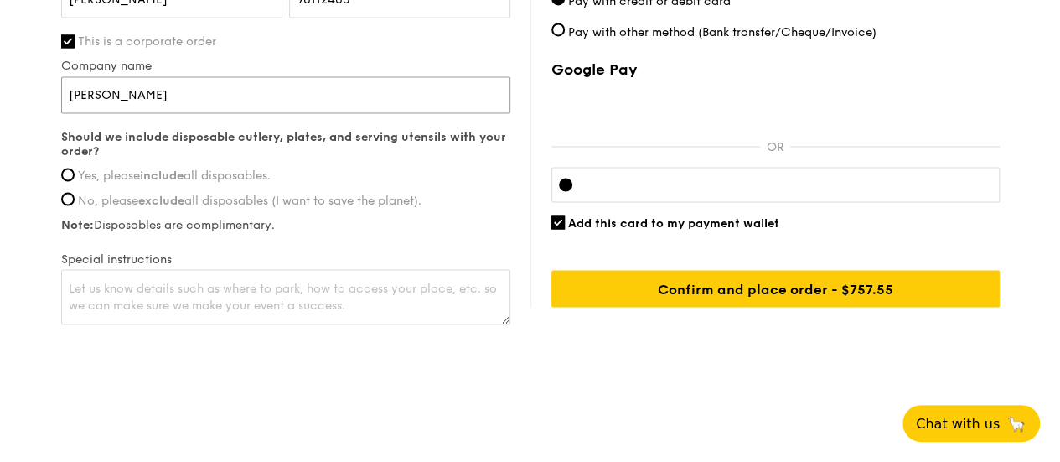
type input "[PERSON_NAME]"
click at [121, 1] on span "Yes, please include all disposables." at bounding box center [174, 175] width 193 height 14
click at [75, 1] on input "Yes, please include all disposables." at bounding box center [67, 174] width 13 height 13
radio input "true"
click at [186, 1] on textarea at bounding box center [285, 296] width 449 height 55
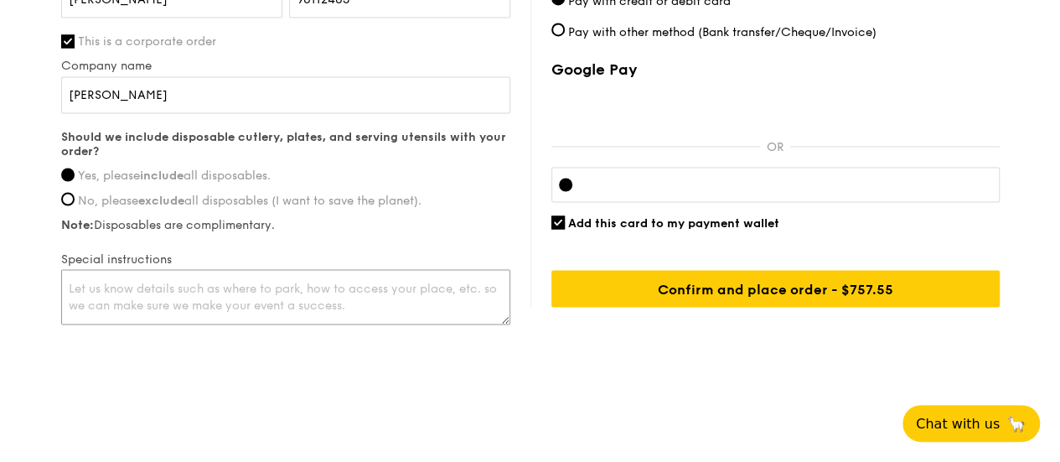
click at [169, 1] on textarea at bounding box center [285, 296] width 449 height 55
type textarea "T"
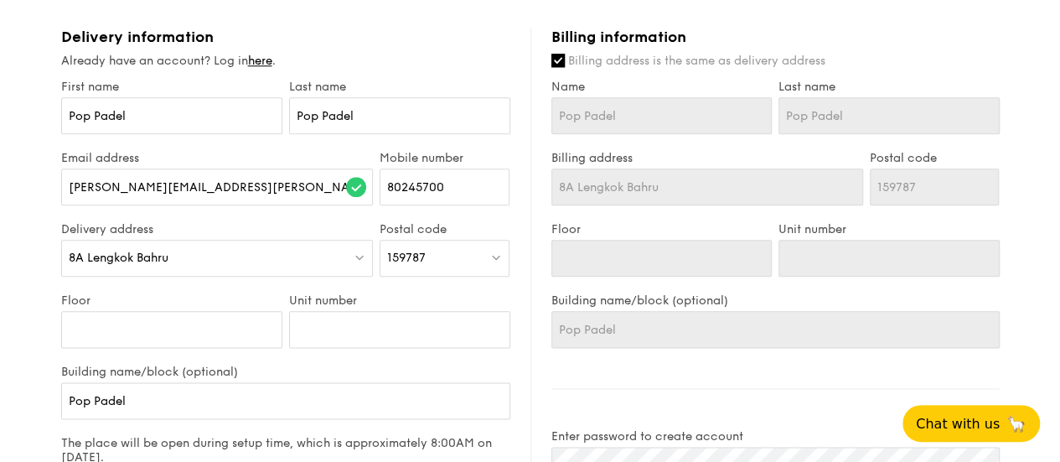
scroll to position [737, 0]
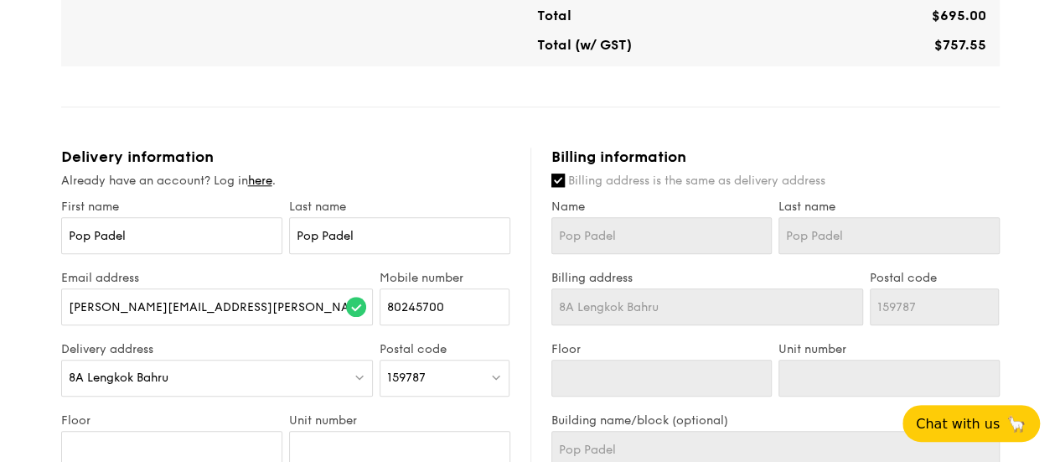
type textarea "The primary contact number is the venue contact; who will accept the delivery f…"
click at [407, 1] on span "Billing address is the same as delivery address" at bounding box center [696, 180] width 257 height 14
click at [407, 1] on input "Billing address is the same as delivery address" at bounding box center [557, 179] width 13 height 13
checkbox input "false"
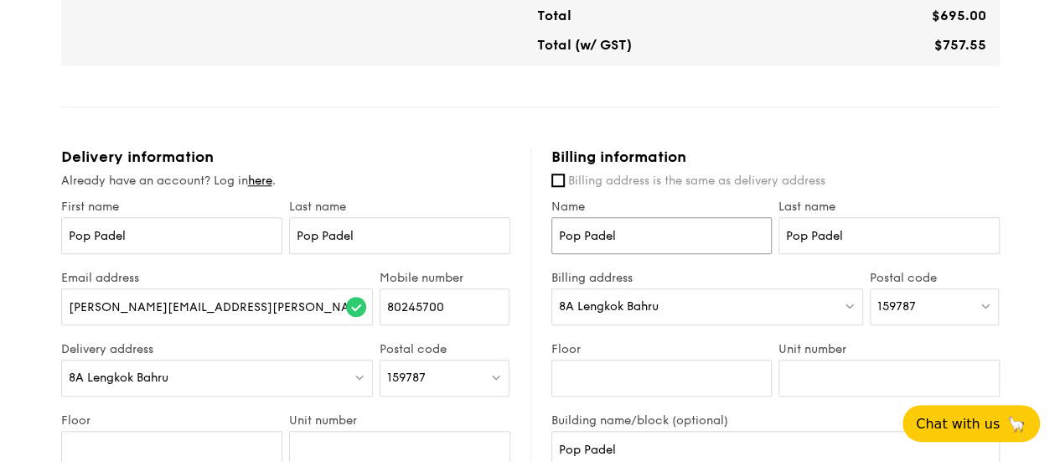
drag, startPoint x: 639, startPoint y: 245, endPoint x: 409, endPoint y: 243, distance: 230.4
type input "[PERSON_NAME]"
type input "Yeo"
drag, startPoint x: 648, startPoint y: 315, endPoint x: 514, endPoint y: 315, distance: 134.9
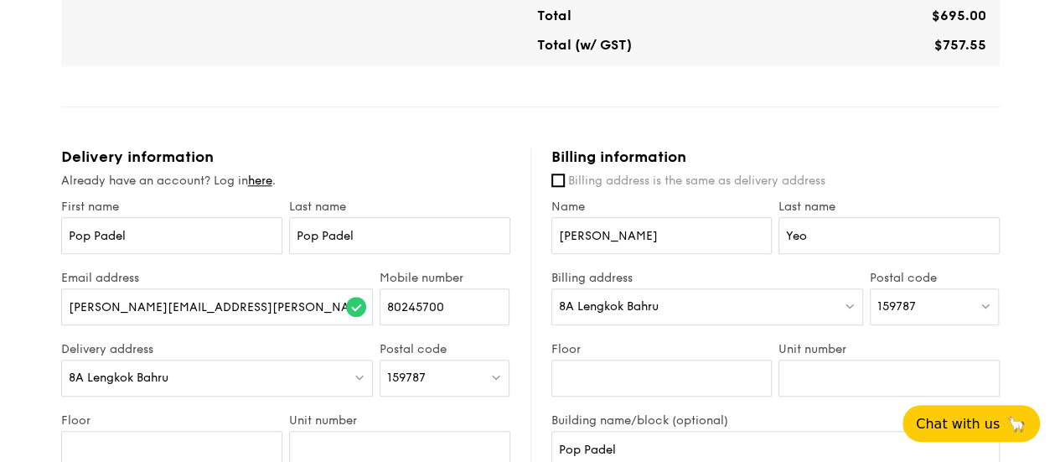
click at [407, 1] on div "8A Lengkok Bahru" at bounding box center [707, 306] width 312 height 37
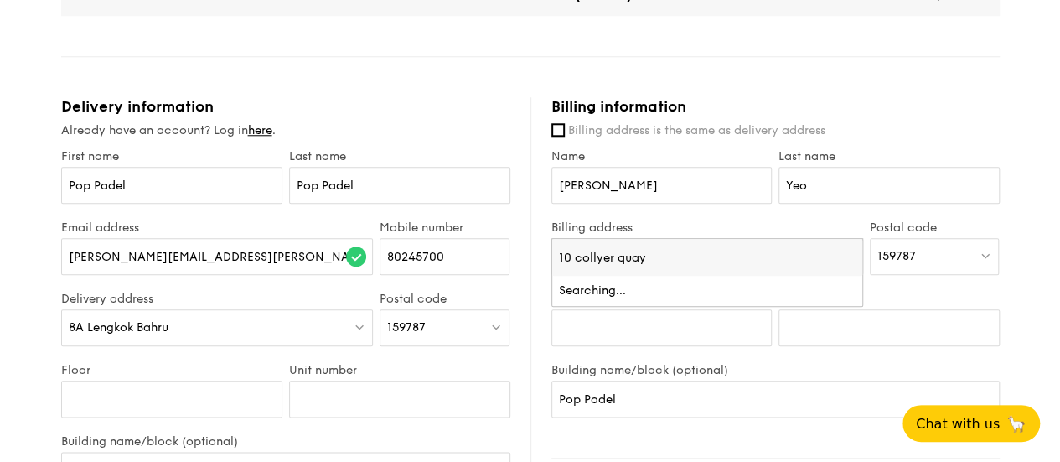
scroll to position [821, 0]
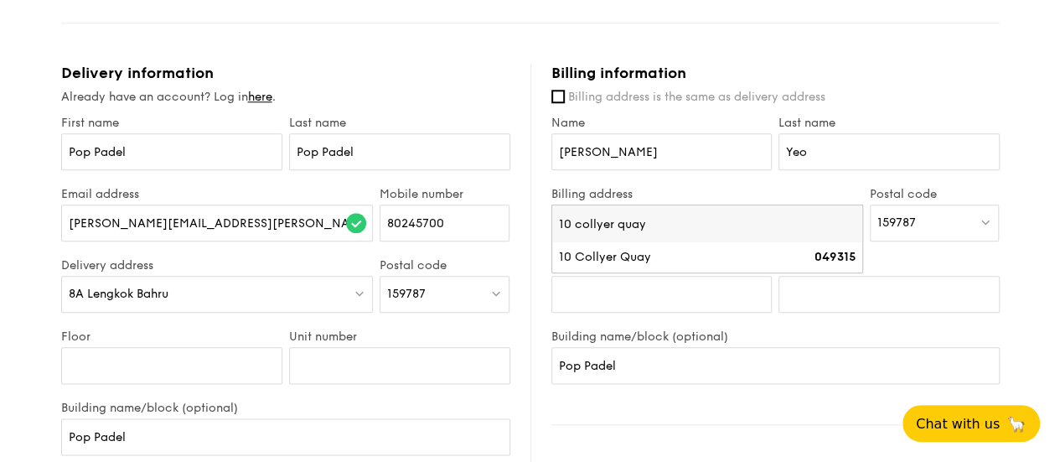
click at [407, 1] on input "10 collyer quay" at bounding box center [707, 223] width 310 height 37
paste input "Collyer Quay #05-04/05 [GEOGRAPHIC_DATA]"
type input "[STREET_ADDRESS]-04/05 [GEOGRAPHIC_DATA]"
drag, startPoint x: 803, startPoint y: 232, endPoint x: 867, endPoint y: 240, distance: 65.0
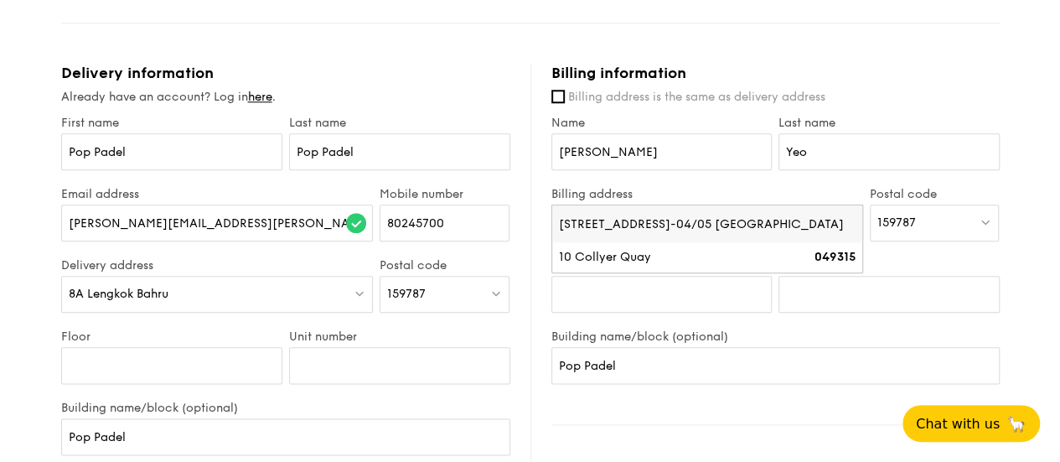
click at [407, 1] on div "Billing address 8A Lengkok Bahru [STREET_ADDRESS]/05 [GEOGRAPHIC_DATA] [GEOGRAP…" at bounding box center [775, 222] width 455 height 71
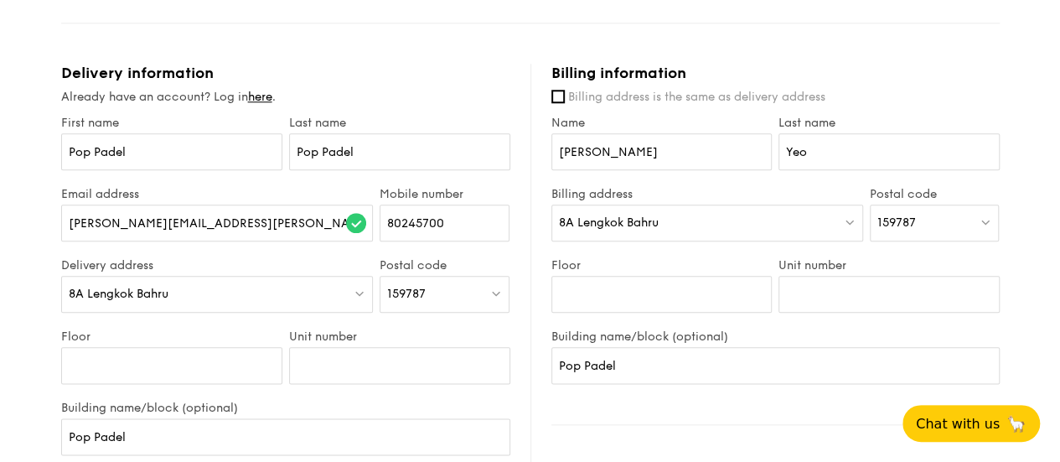
click at [407, 1] on div "8A Lengkok Bahru" at bounding box center [707, 222] width 312 height 37
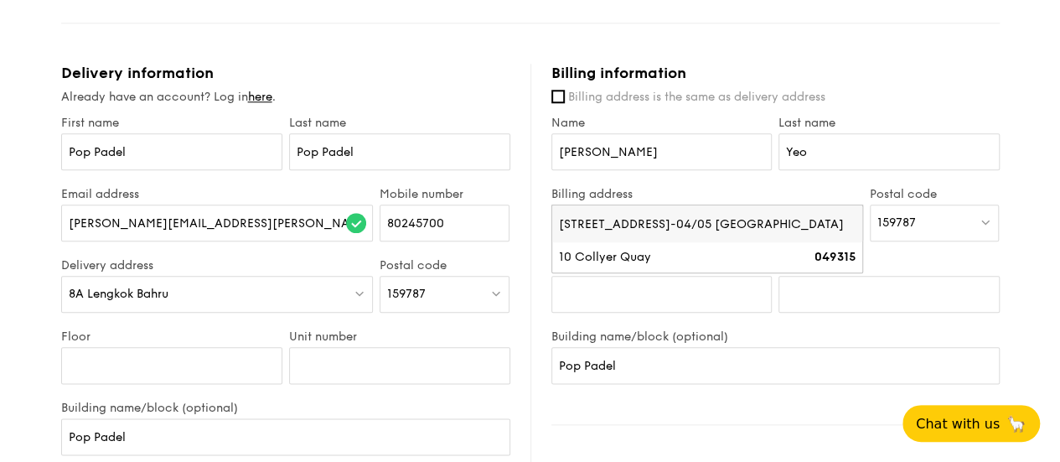
click at [407, 1] on span "159787" at bounding box center [896, 222] width 39 height 14
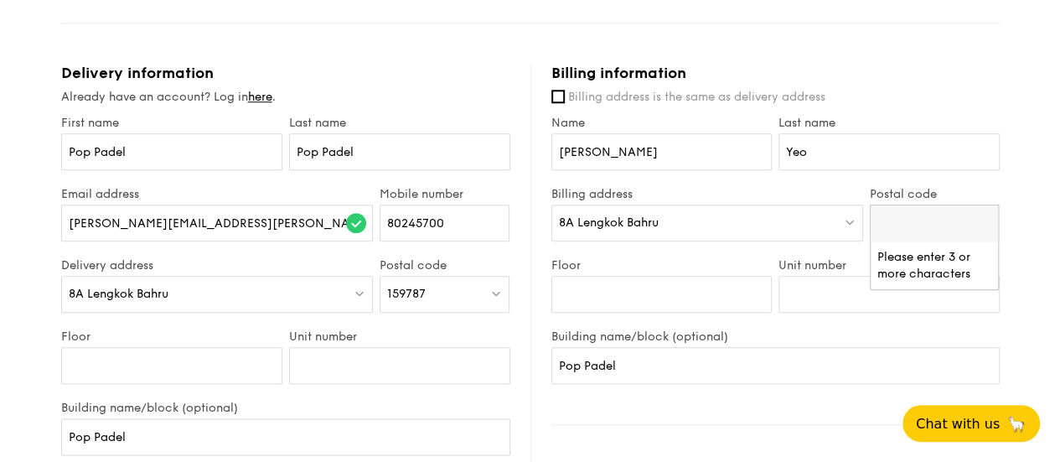
click at [407, 1] on div "8A Lengkok Bahru" at bounding box center [707, 222] width 312 height 37
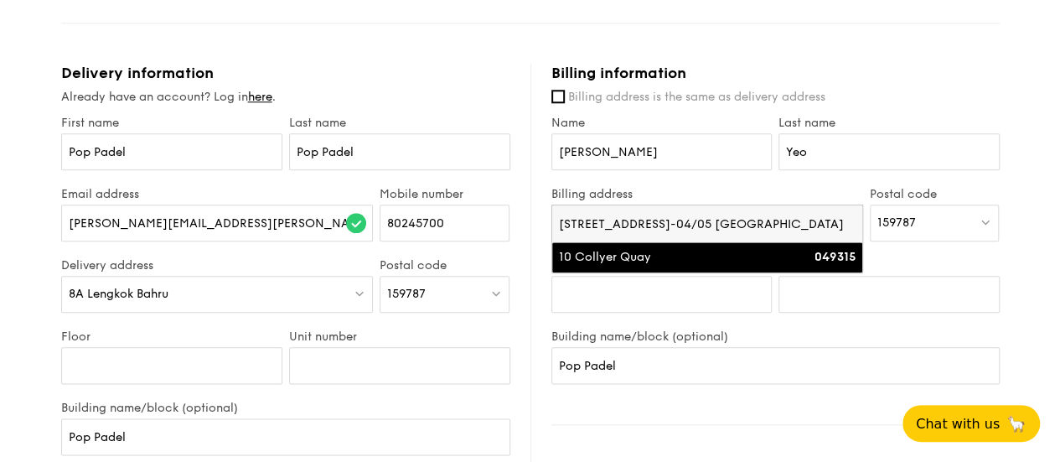
click at [407, 1] on li "10 Collyer Quay 049315" at bounding box center [707, 257] width 310 height 30
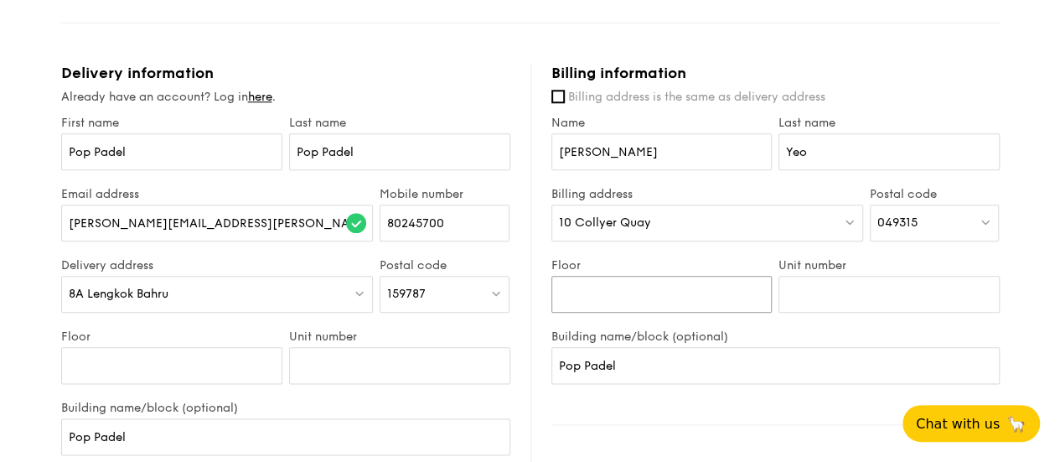
click at [407, 1] on input "Floor" at bounding box center [661, 294] width 221 height 37
type input "05"
type input "04/05"
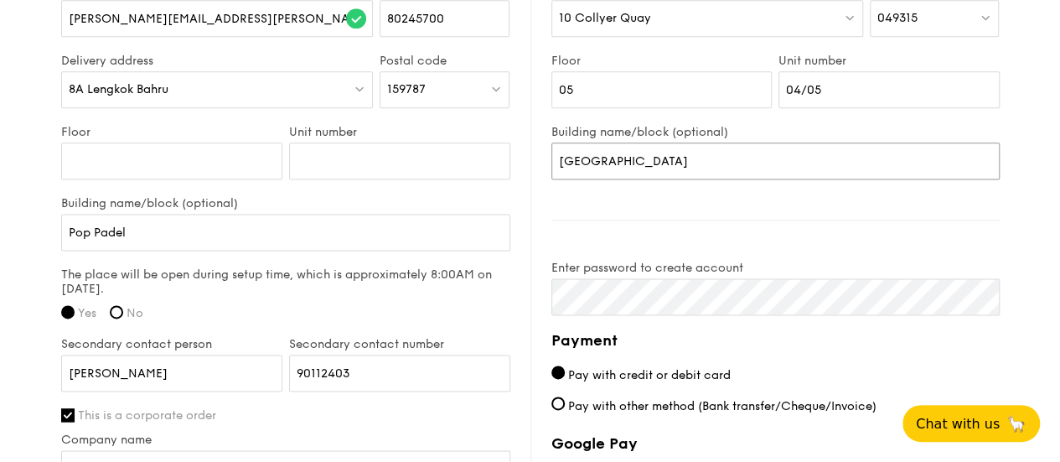
scroll to position [1156, 0]
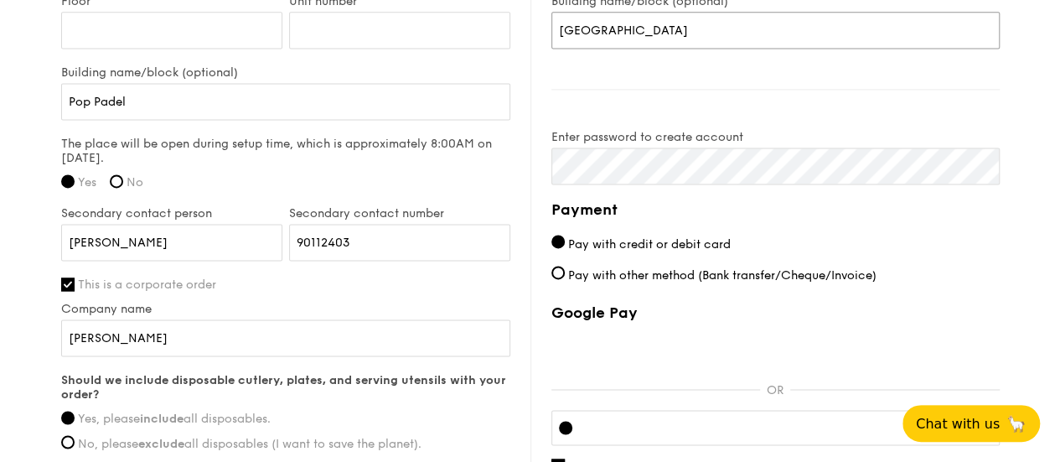
type input "[GEOGRAPHIC_DATA]"
click at [407, 1] on div "Delivery information Already have an account? Log in here . First name Pop Pade…" at bounding box center [530, 150] width 938 height 842
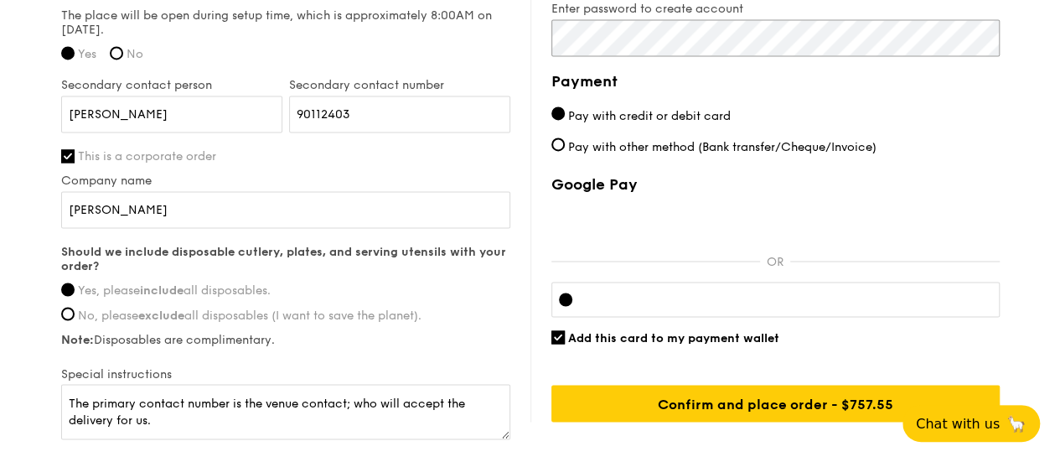
scroll to position [1407, 0]
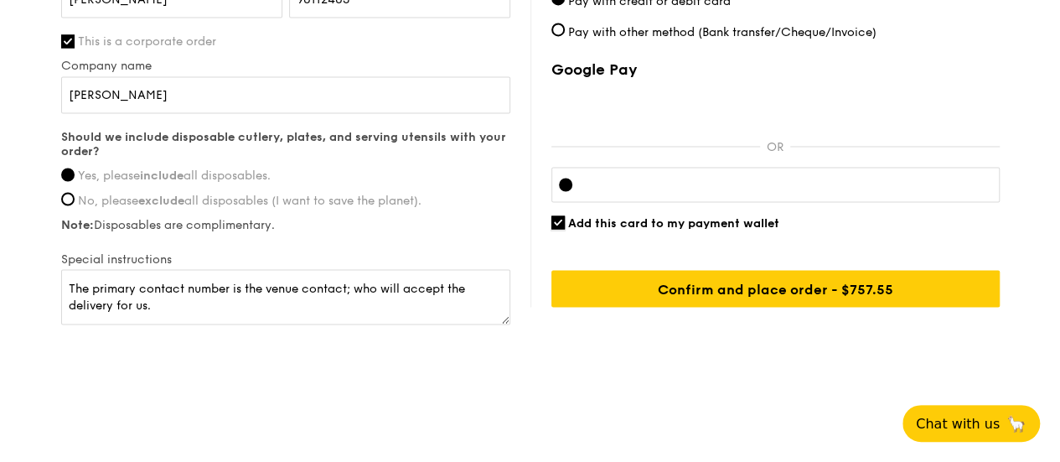
click at [407, 1] on input "Add this card to my payment wallet" at bounding box center [557, 221] width 13 height 13
checkbox input "false"
click at [407, 1] on div at bounding box center [775, 184] width 448 height 35
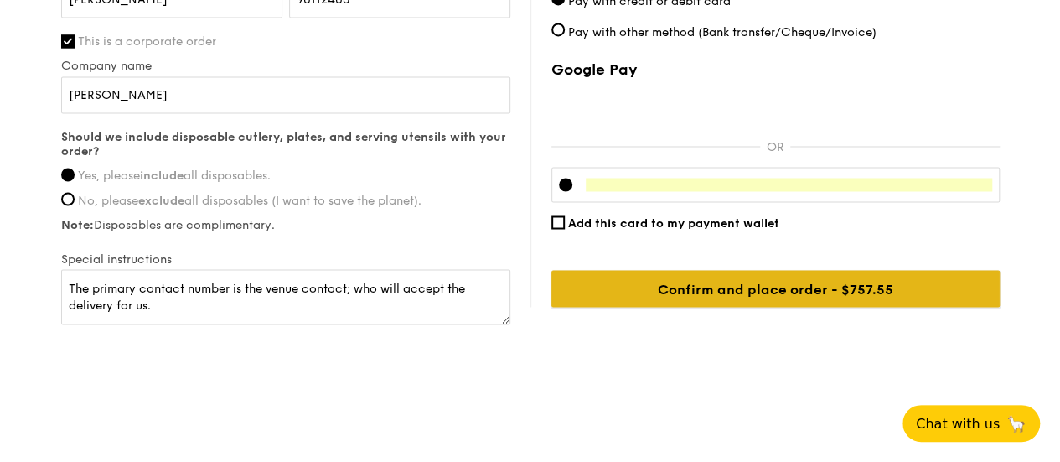
click at [407, 1] on input "Confirm and place order - $757.55" at bounding box center [775, 288] width 448 height 37
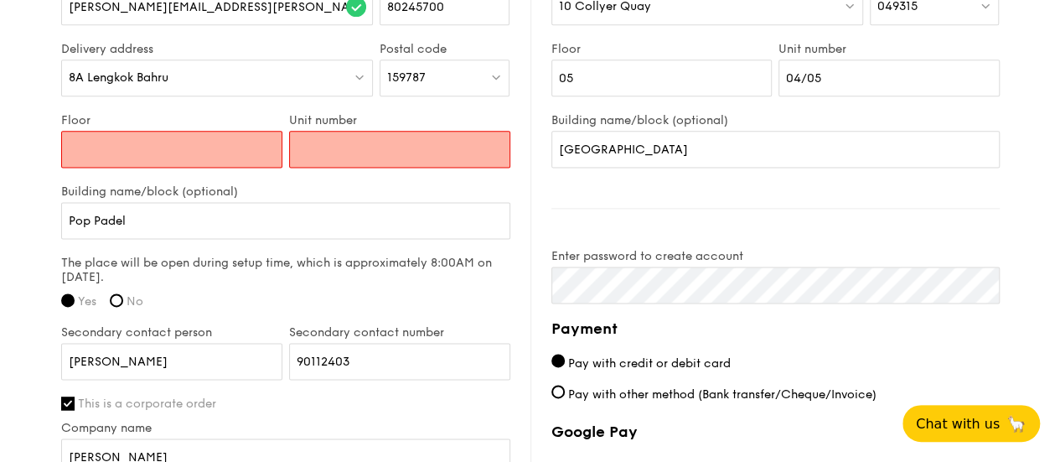
scroll to position [929, 0]
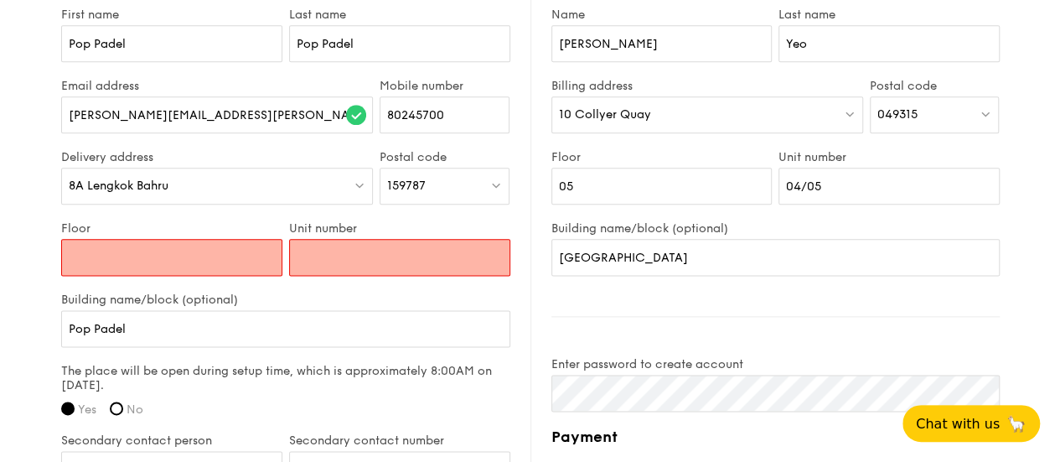
click at [112, 1] on input "Floor" at bounding box center [171, 257] width 221 height 37
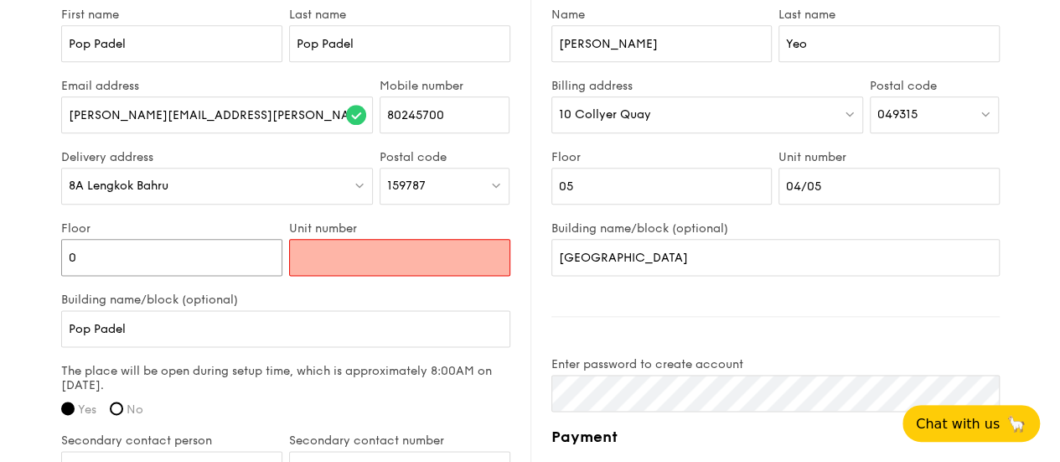
type input "0"
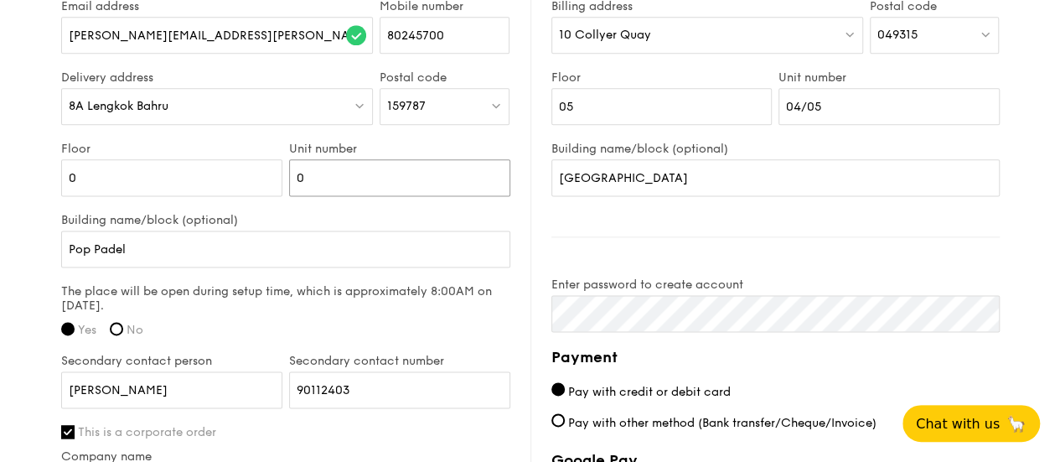
scroll to position [1097, 0]
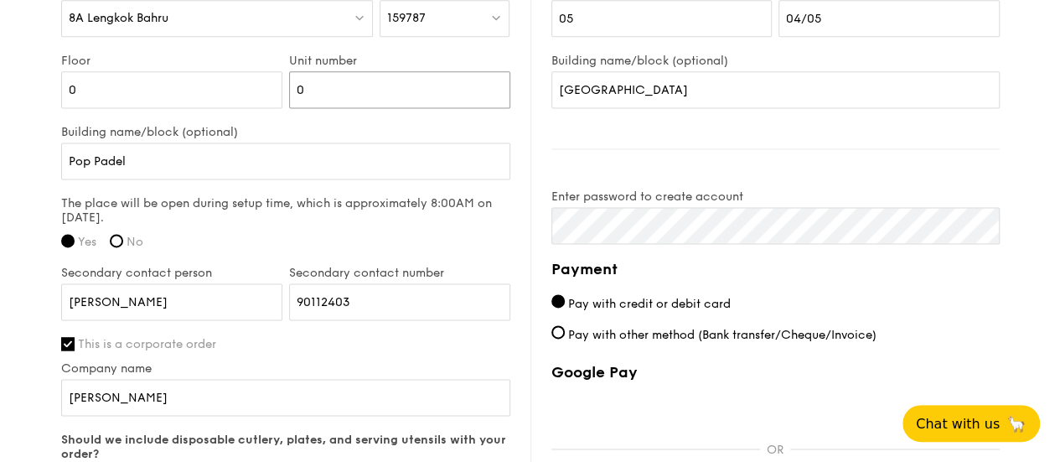
type input "0"
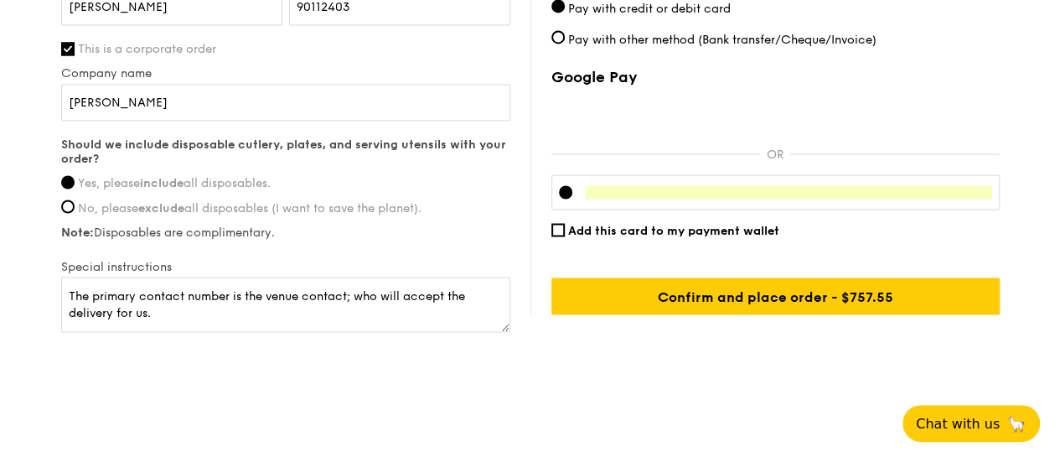
scroll to position [1407, 0]
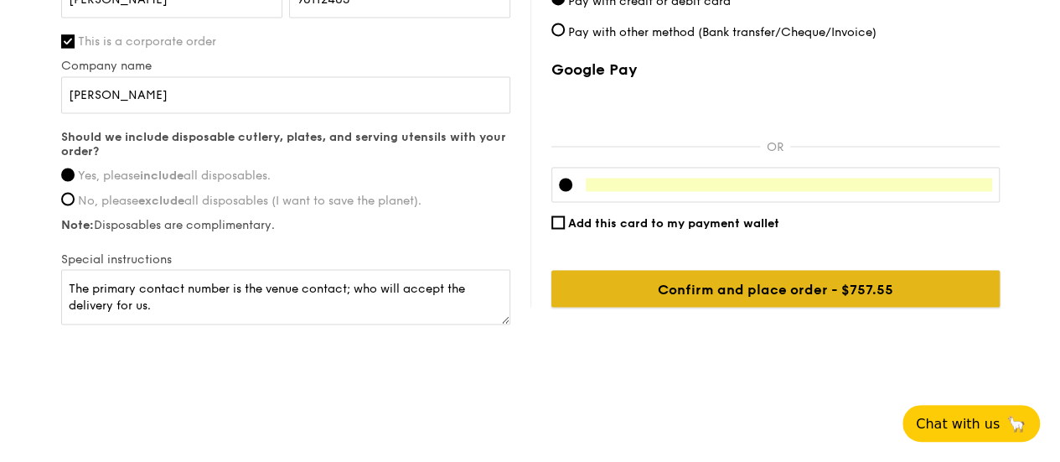
click at [407, 1] on input "Confirm and place order - $757.55" at bounding box center [775, 288] width 448 height 37
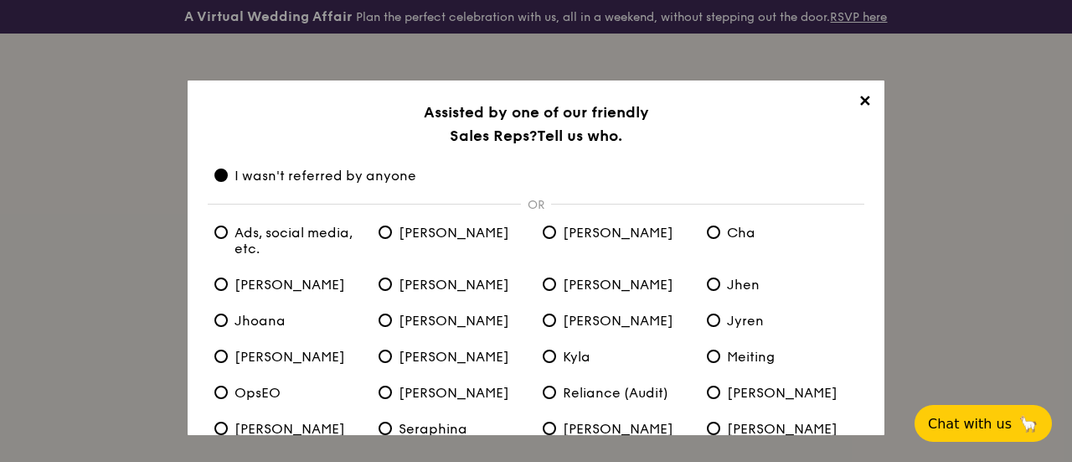
scroll to position [134, 0]
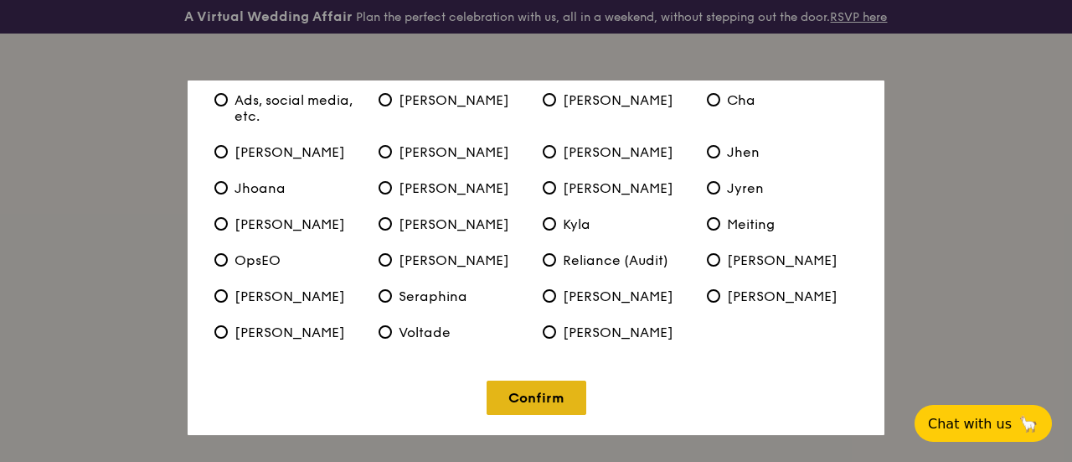
click at [407, 1] on link "Confirm" at bounding box center [537, 397] width 100 height 34
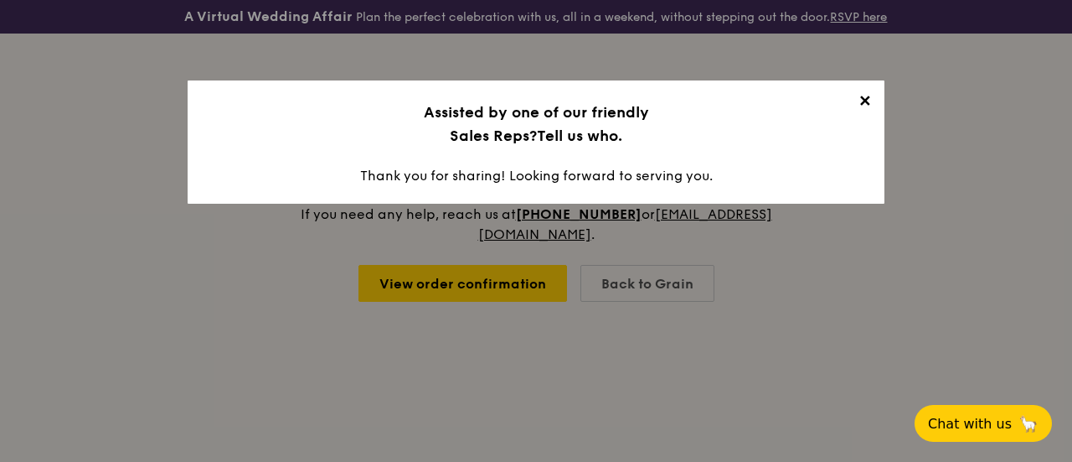
scroll to position [0, 0]
click at [407, 1] on span "✕" at bounding box center [864, 103] width 23 height 23
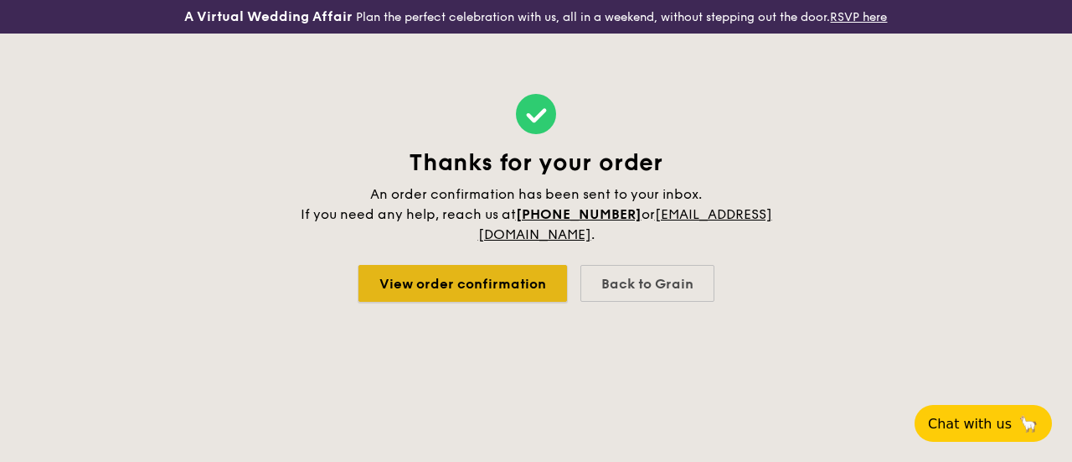
click at [407, 1] on link "View order confirmation" at bounding box center [463, 283] width 209 height 37
